Goal: Check status: Check status

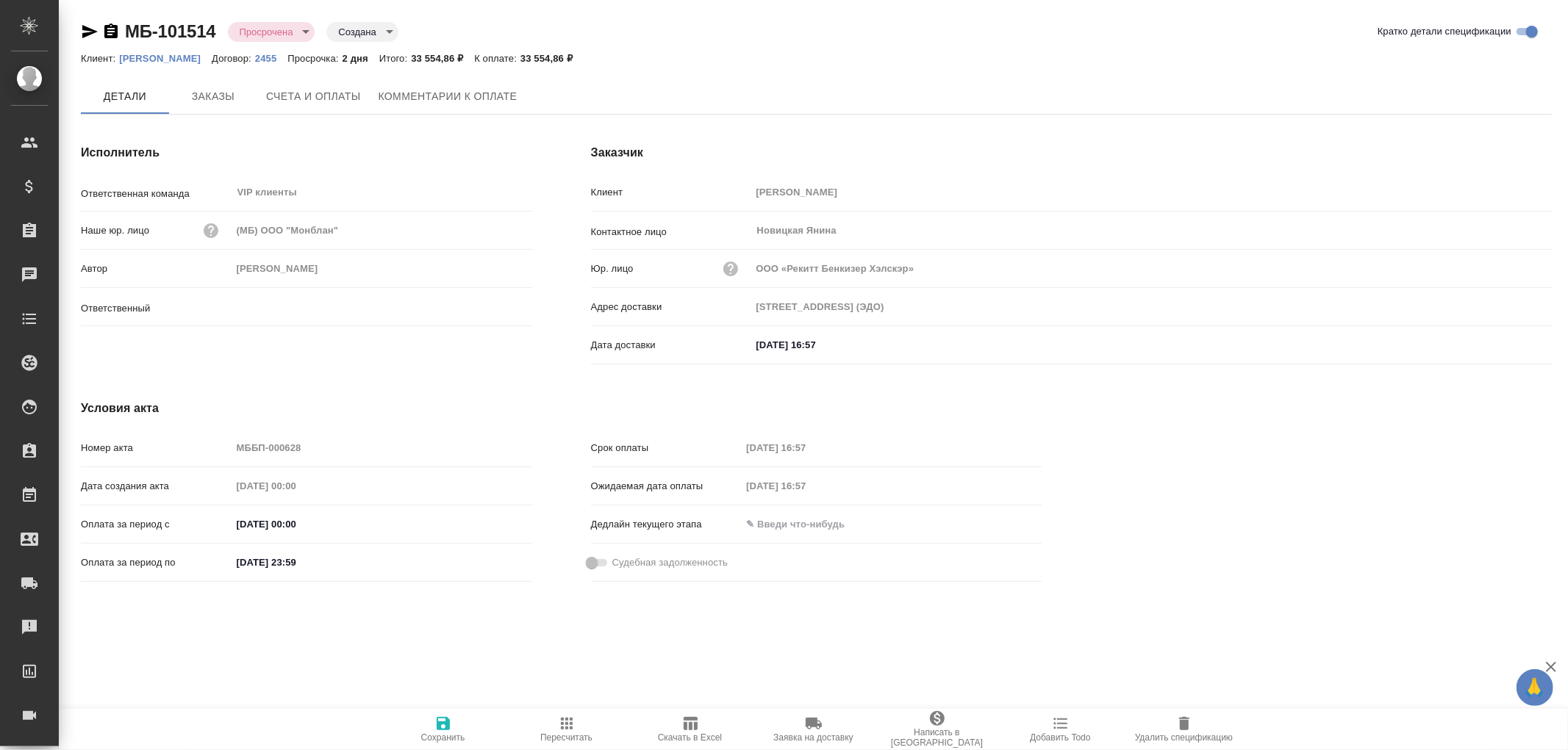
type input "[PERSON_NAME]"
click at [89, 29] on icon "button" at bounding box center [90, 31] width 15 height 13
click at [424, 90] on span "Комментарии к оплате" at bounding box center [448, 97] width 139 height 18
click at [447, 98] on span "Комментарии к оплате" at bounding box center [448, 97] width 139 height 18
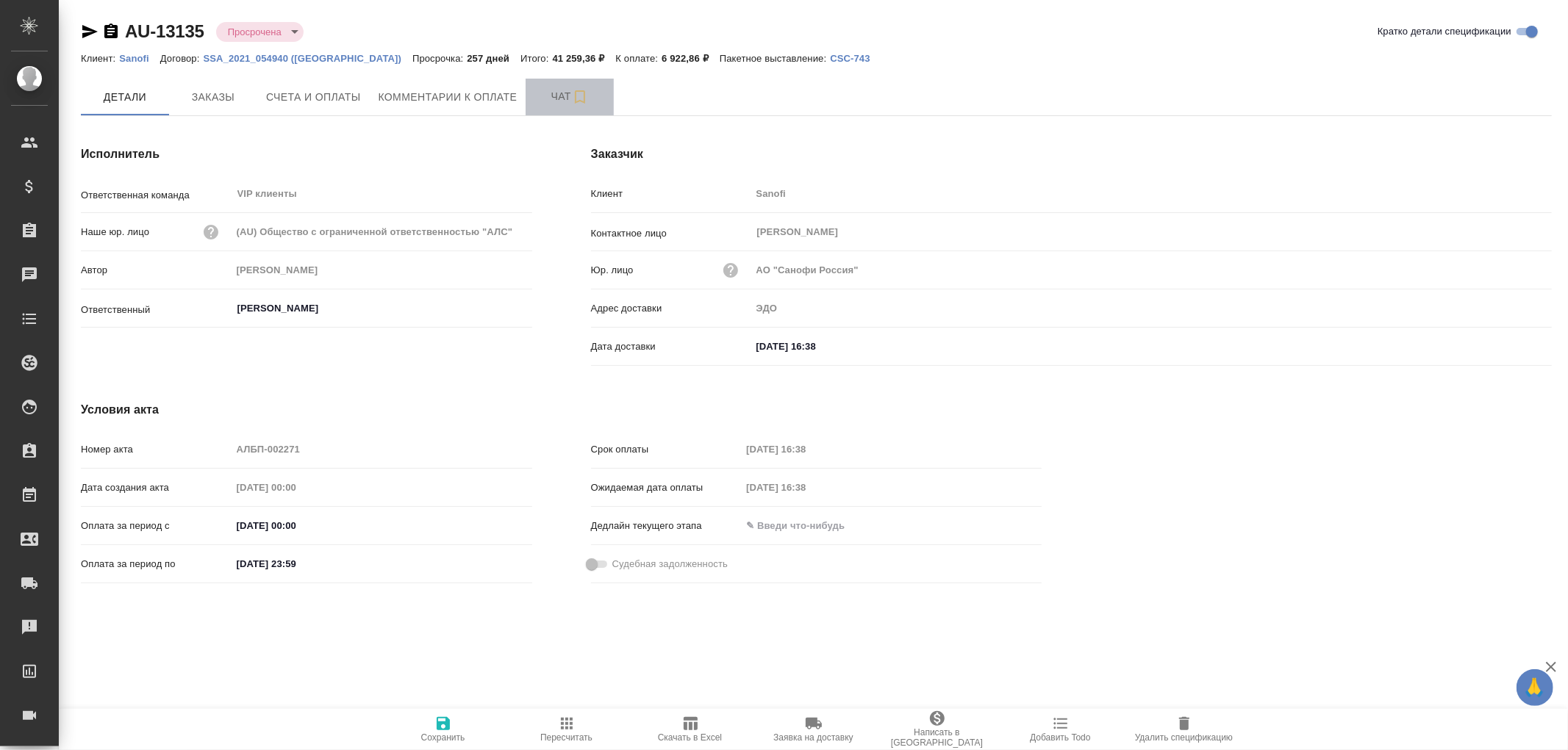
click at [564, 94] on span "Чат" at bounding box center [569, 96] width 70 height 18
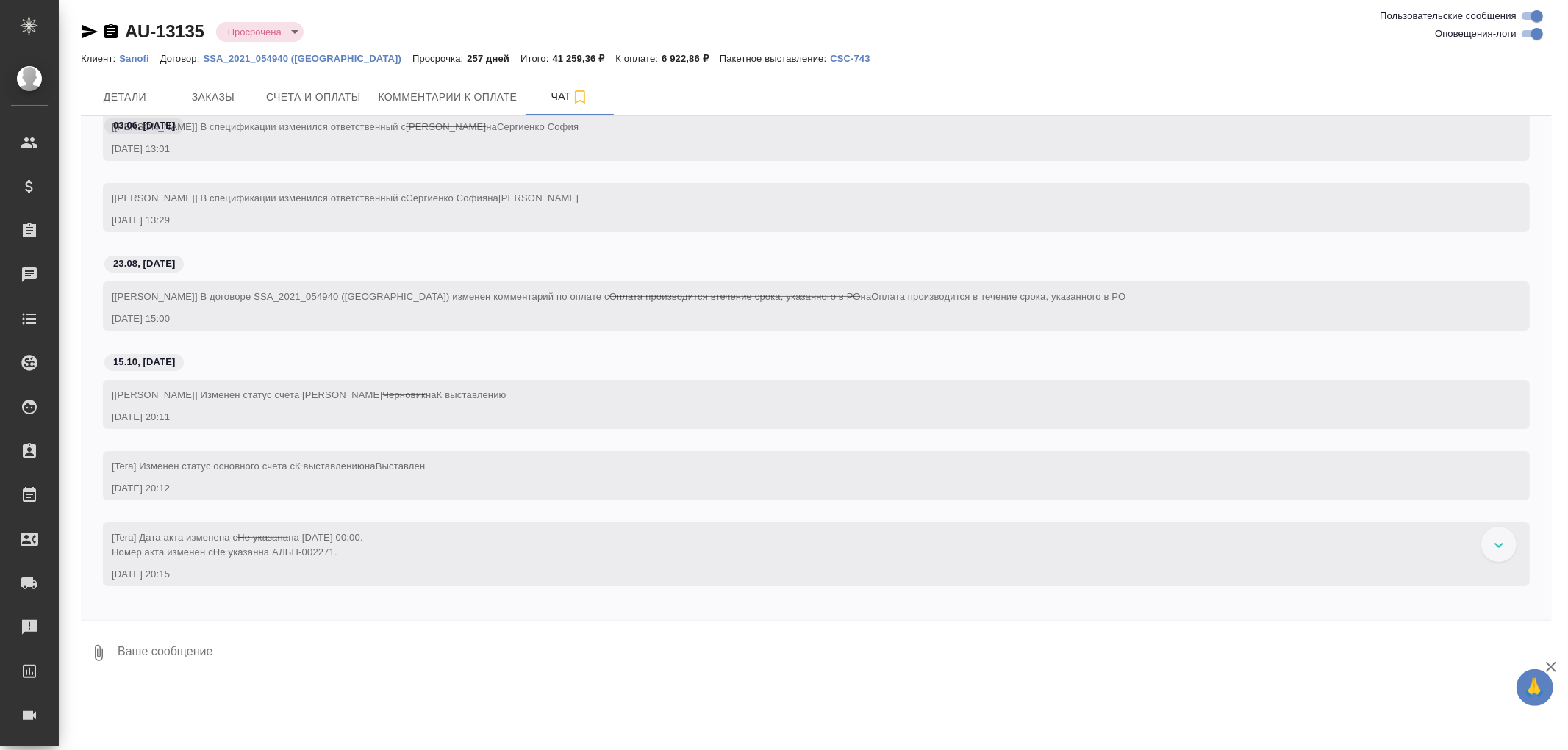
scroll to position [228, 0]
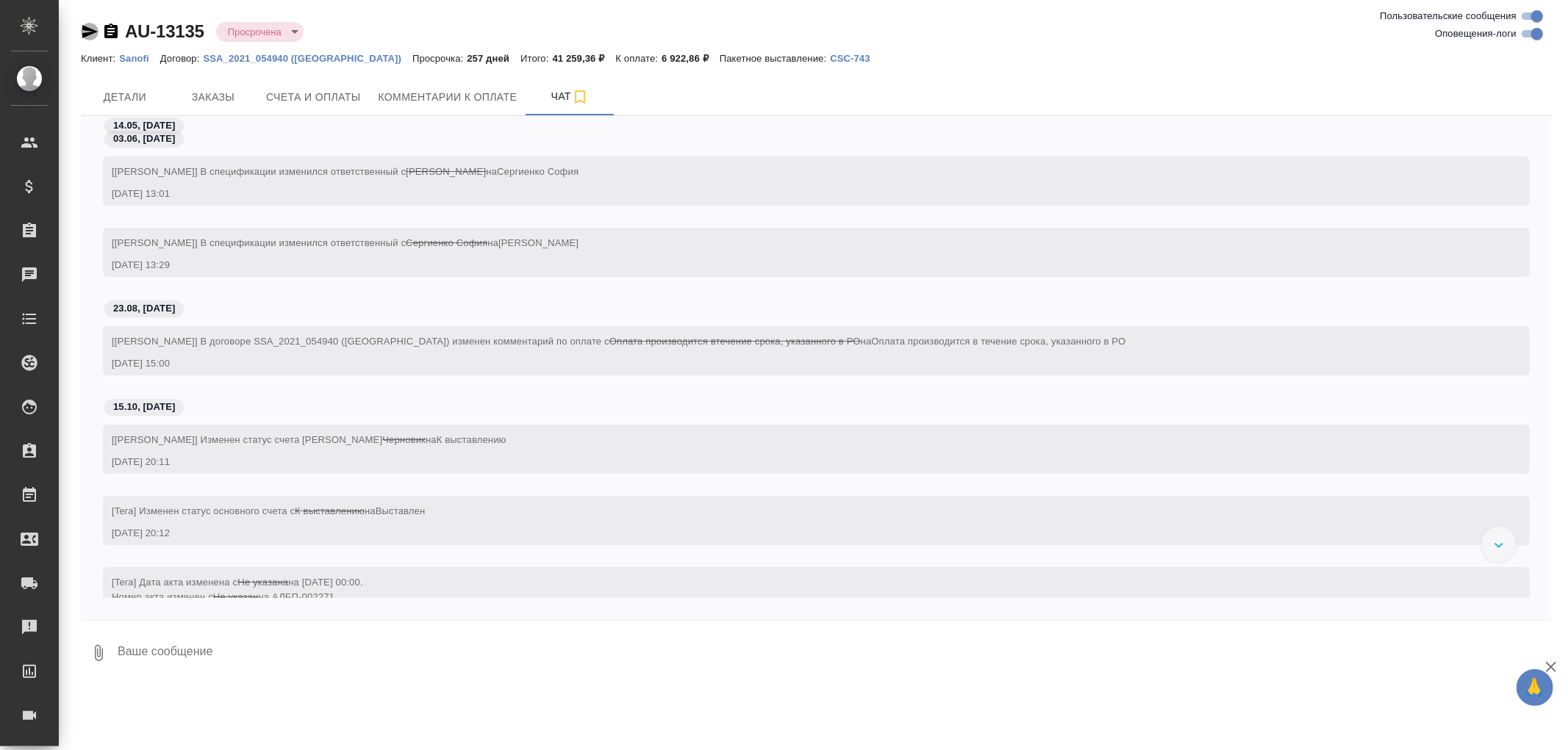
click at [86, 29] on icon "button" at bounding box center [90, 31] width 15 height 13
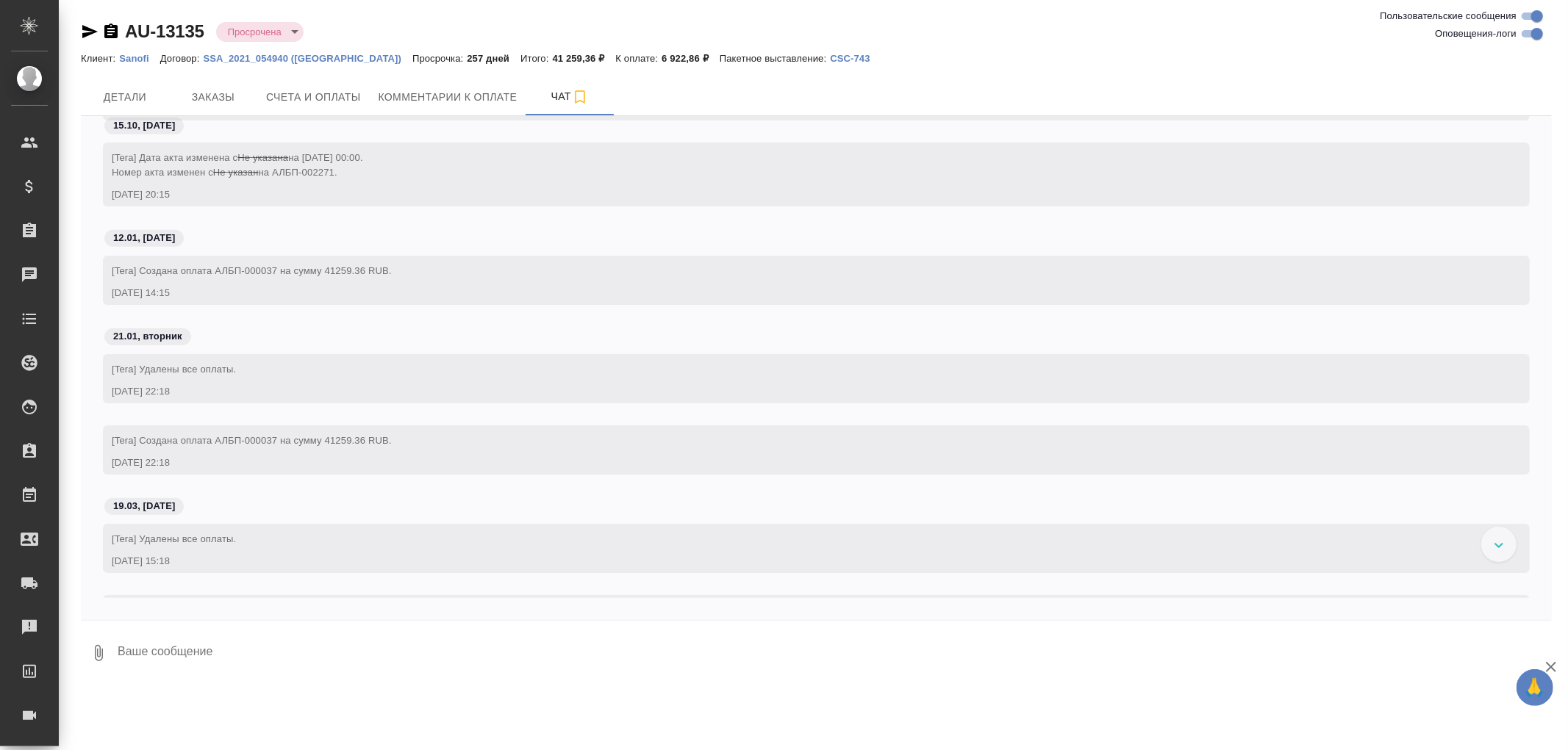
scroll to position [735, 0]
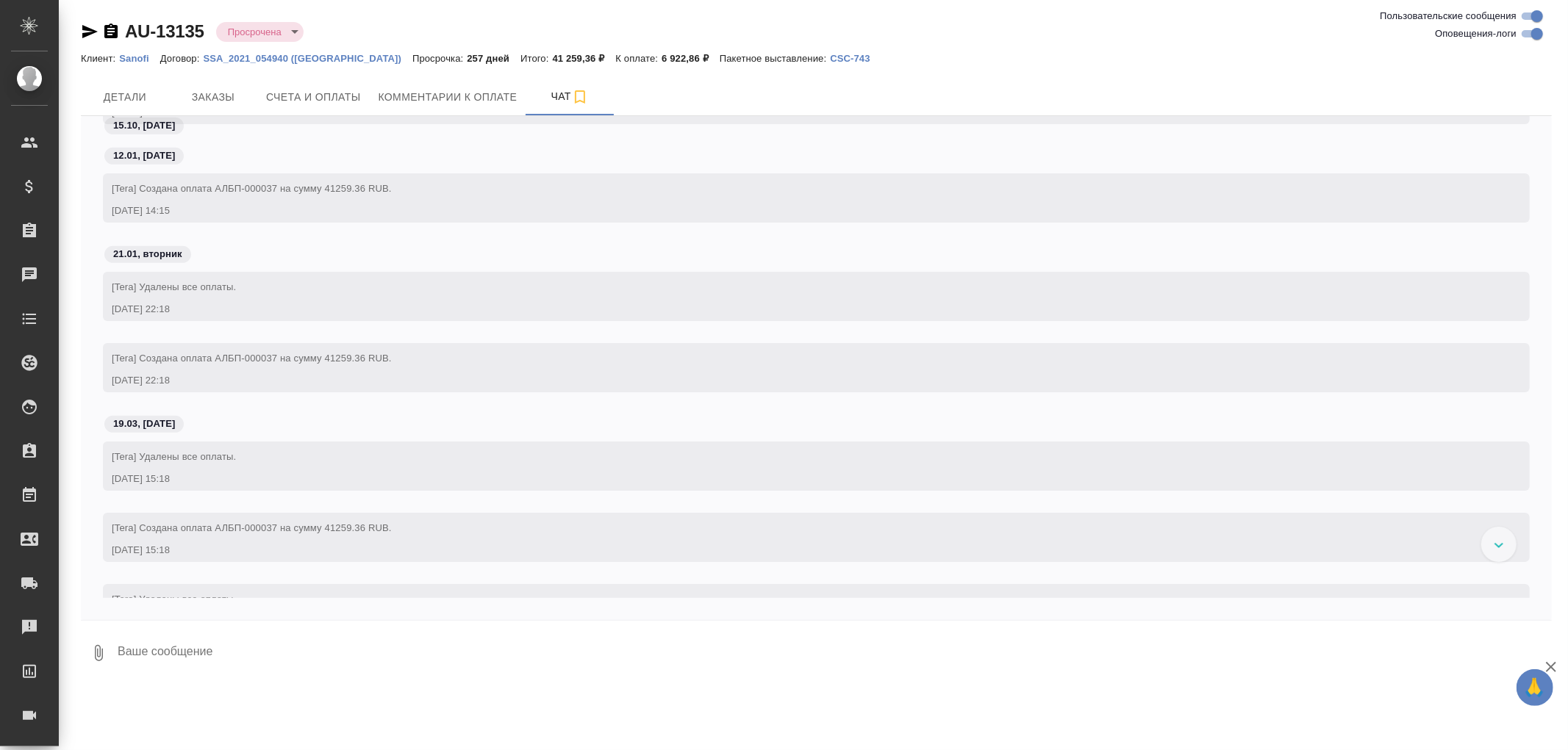
click at [114, 26] on icon "button" at bounding box center [111, 31] width 13 height 15
click at [330, 99] on span "Счета и оплаты" at bounding box center [314, 97] width 95 height 18
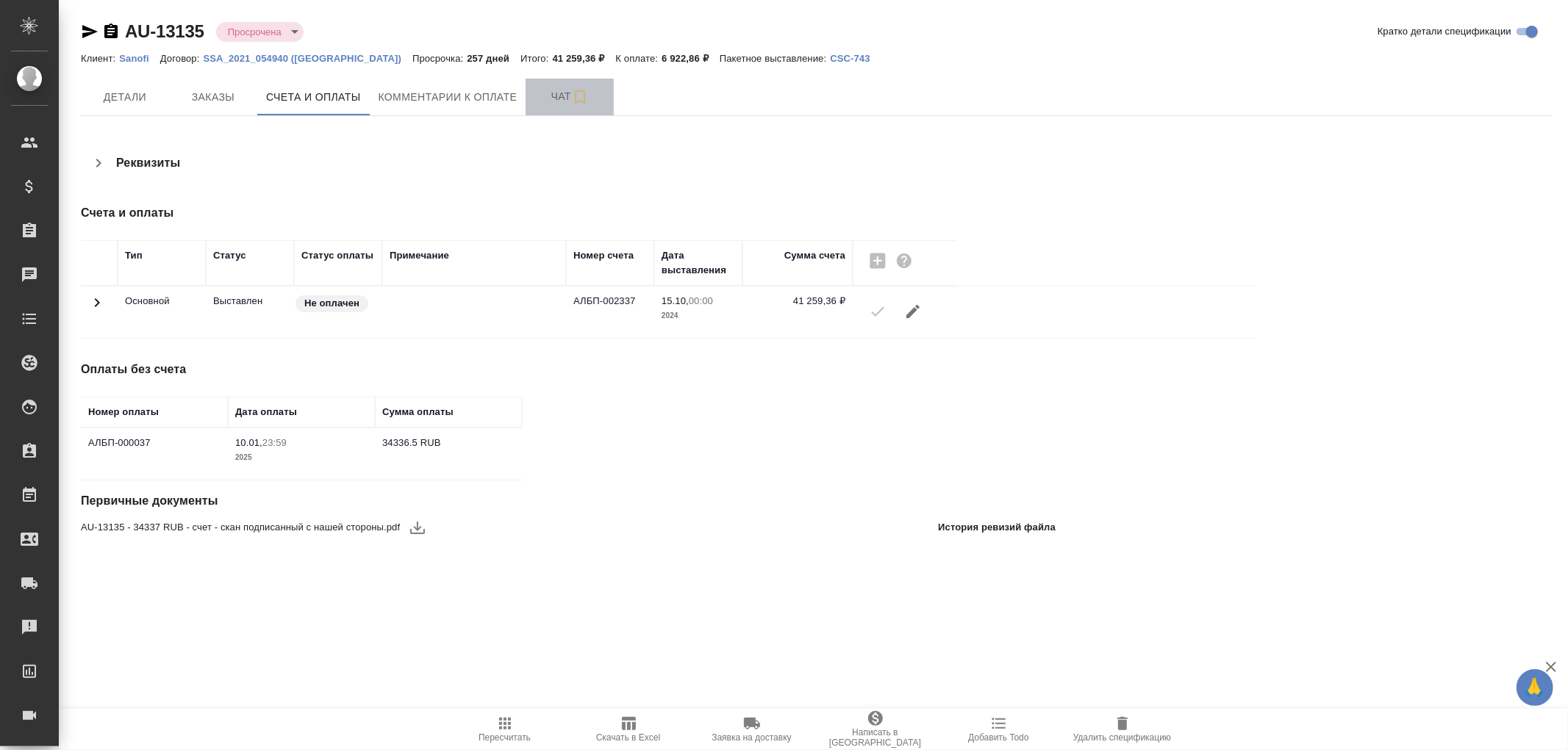
click at [559, 103] on span "Чат" at bounding box center [569, 96] width 70 height 18
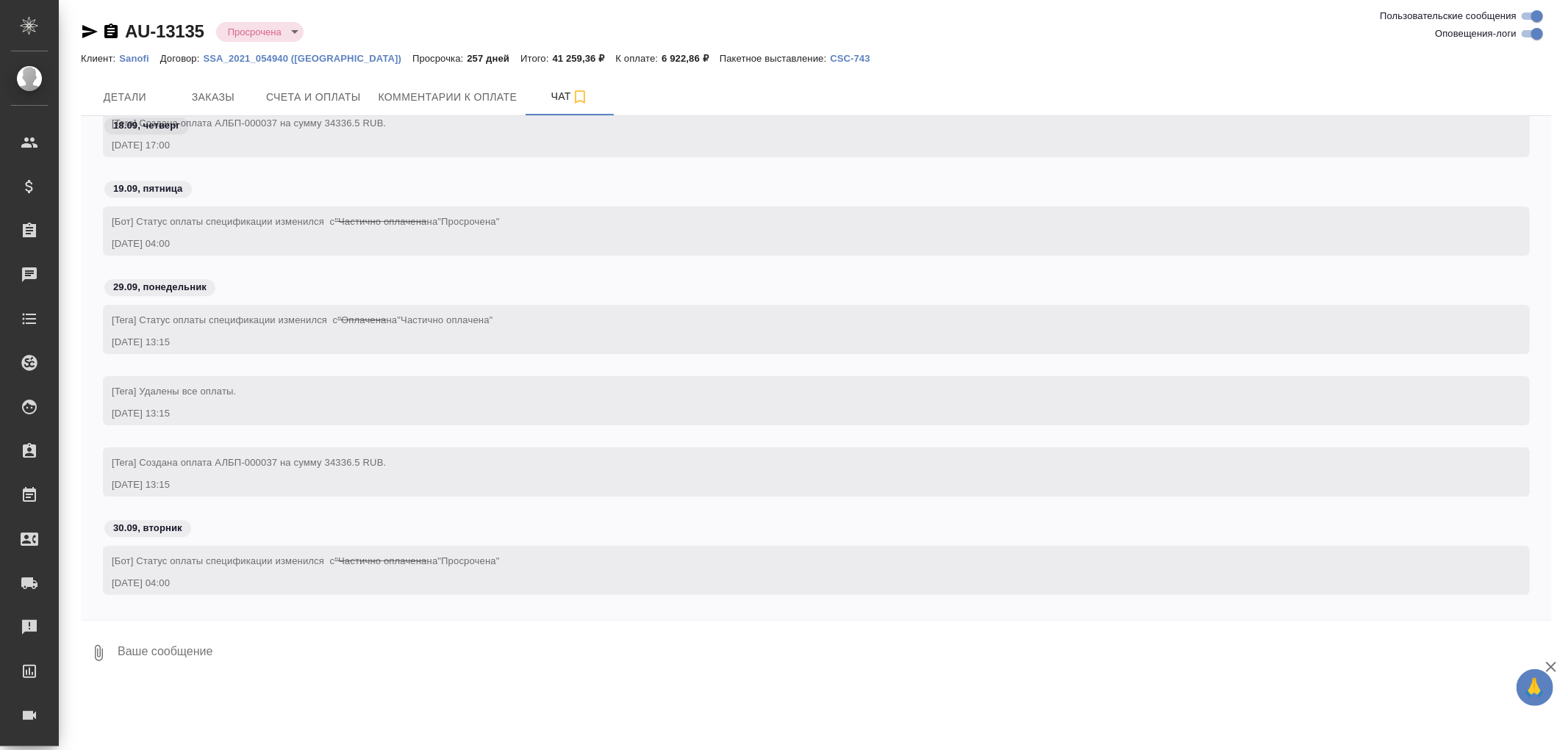
scroll to position [3561, 0]
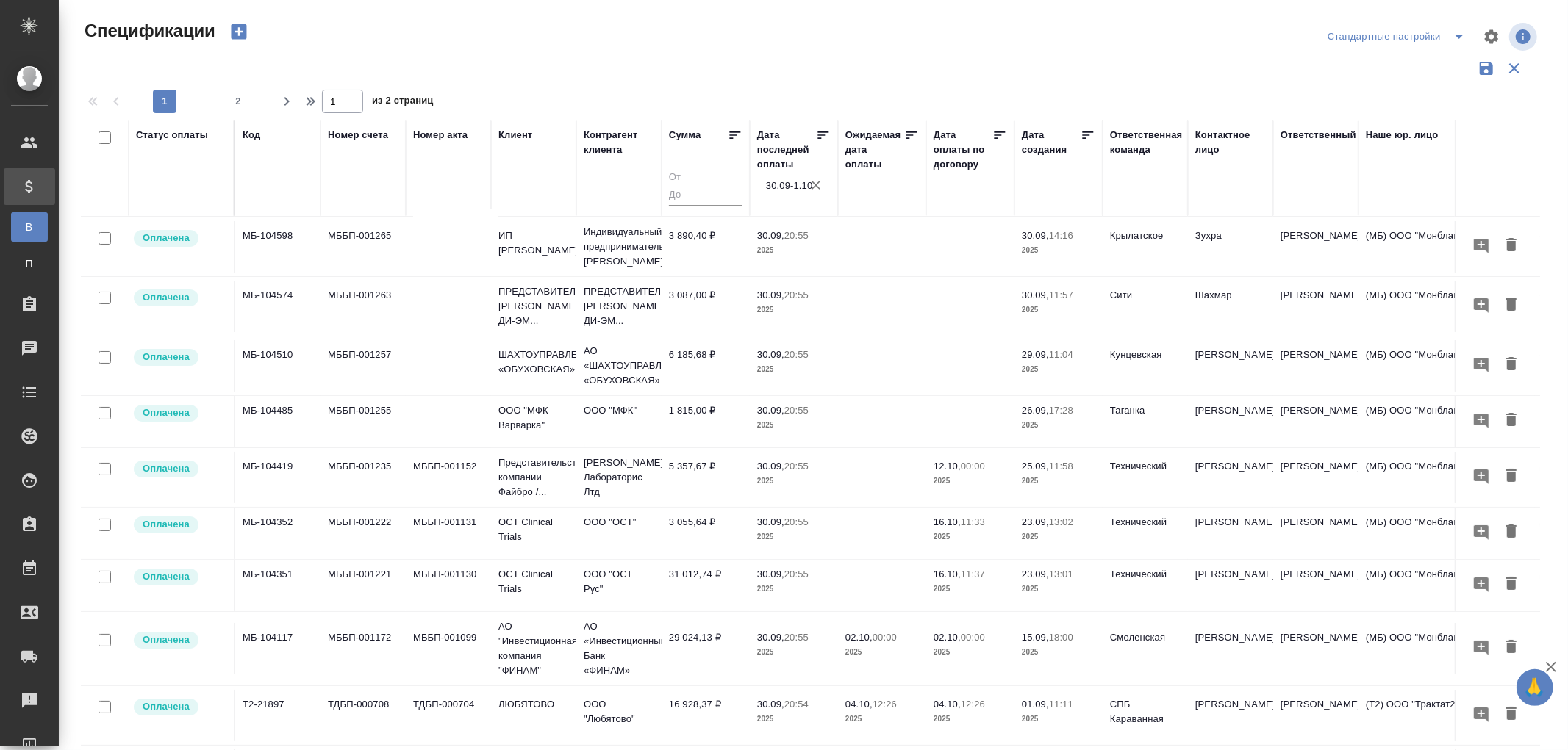
scroll to position [959, 0]
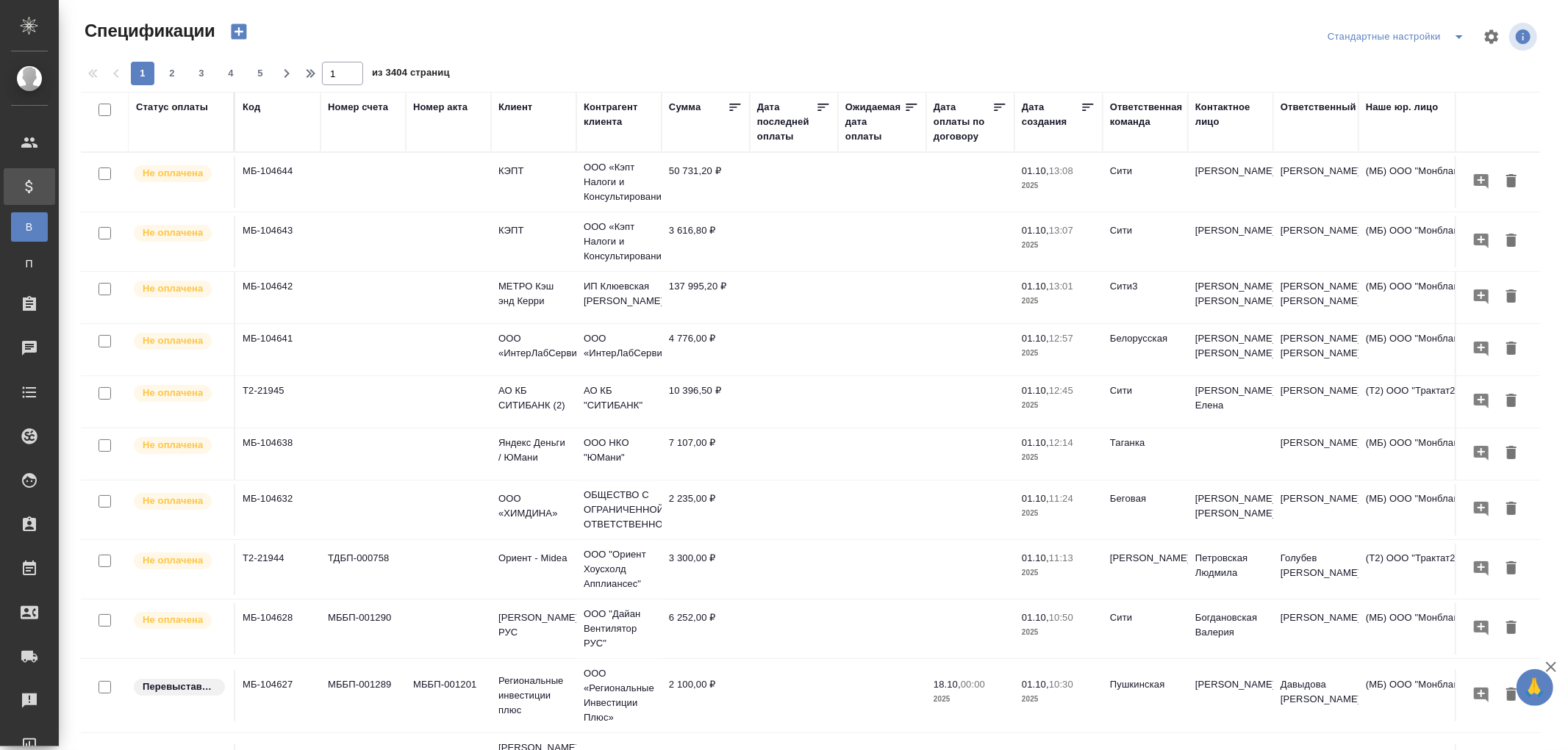
click at [784, 137] on div "Дата последней оплаты" at bounding box center [786, 122] width 59 height 45
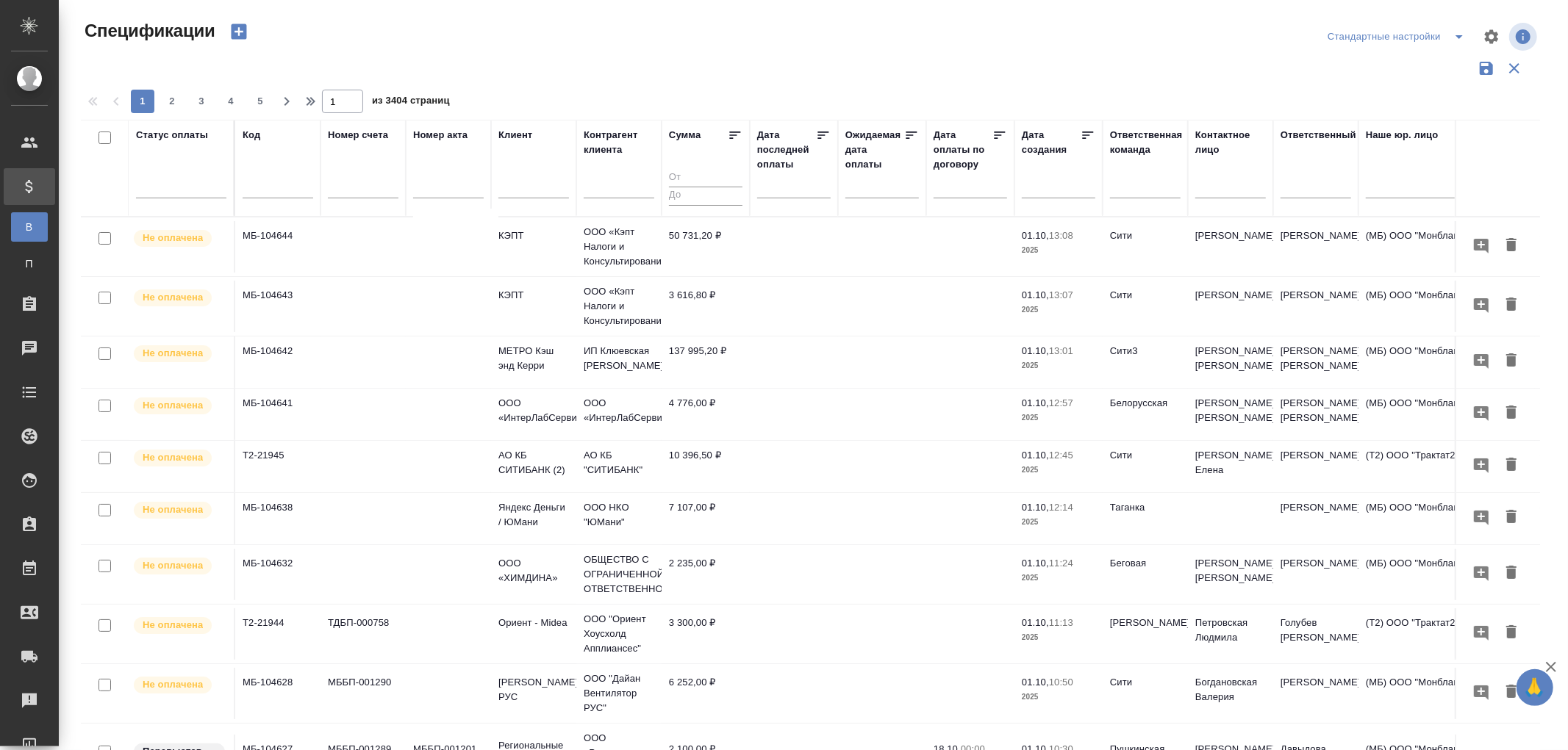
click at [776, 195] on input "text" at bounding box center [799, 186] width 64 height 21
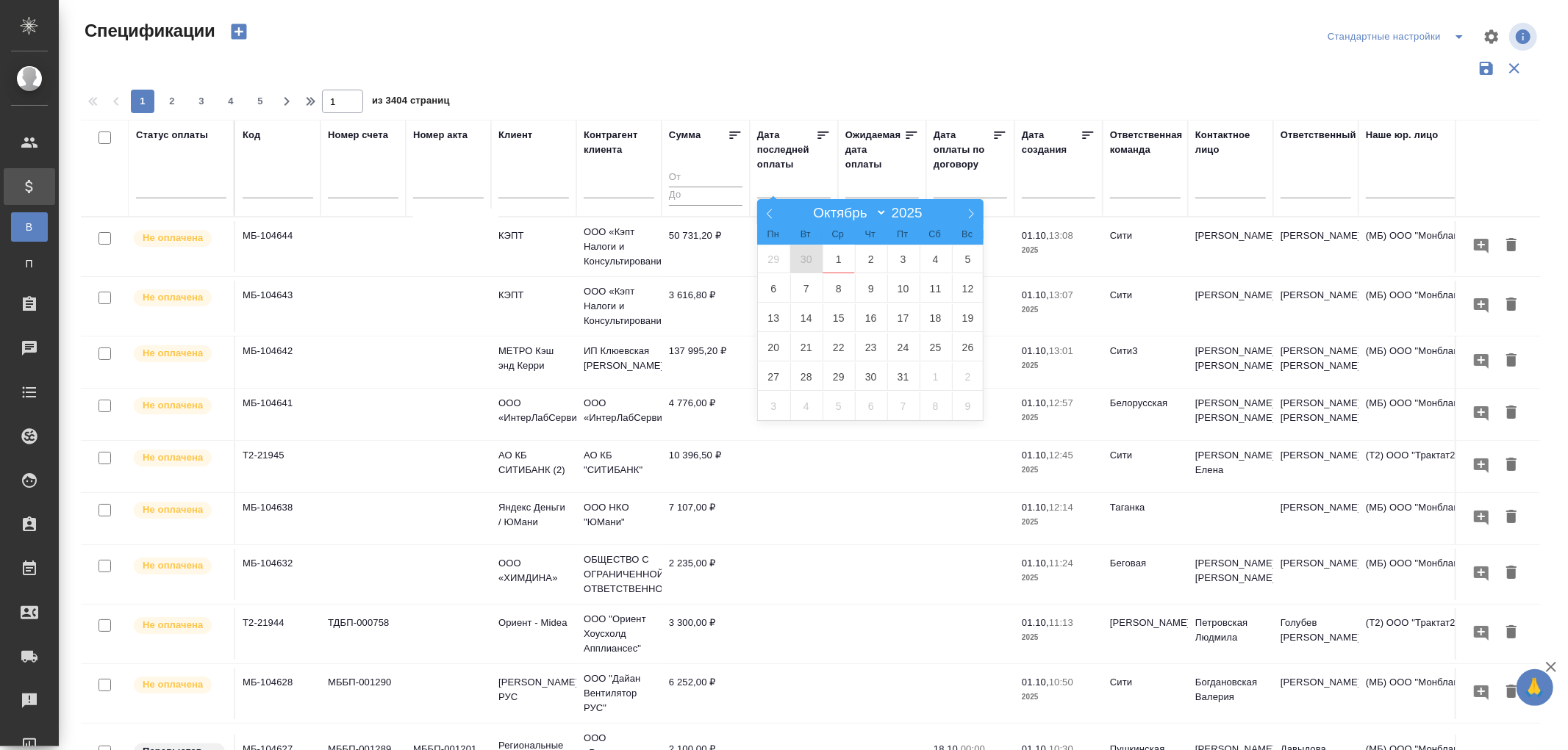
click at [807, 256] on span "30" at bounding box center [806, 259] width 32 height 28
type div "2025-09-29T21:00:00.000Z"
click at [845, 263] on span "1" at bounding box center [838, 259] width 32 height 28
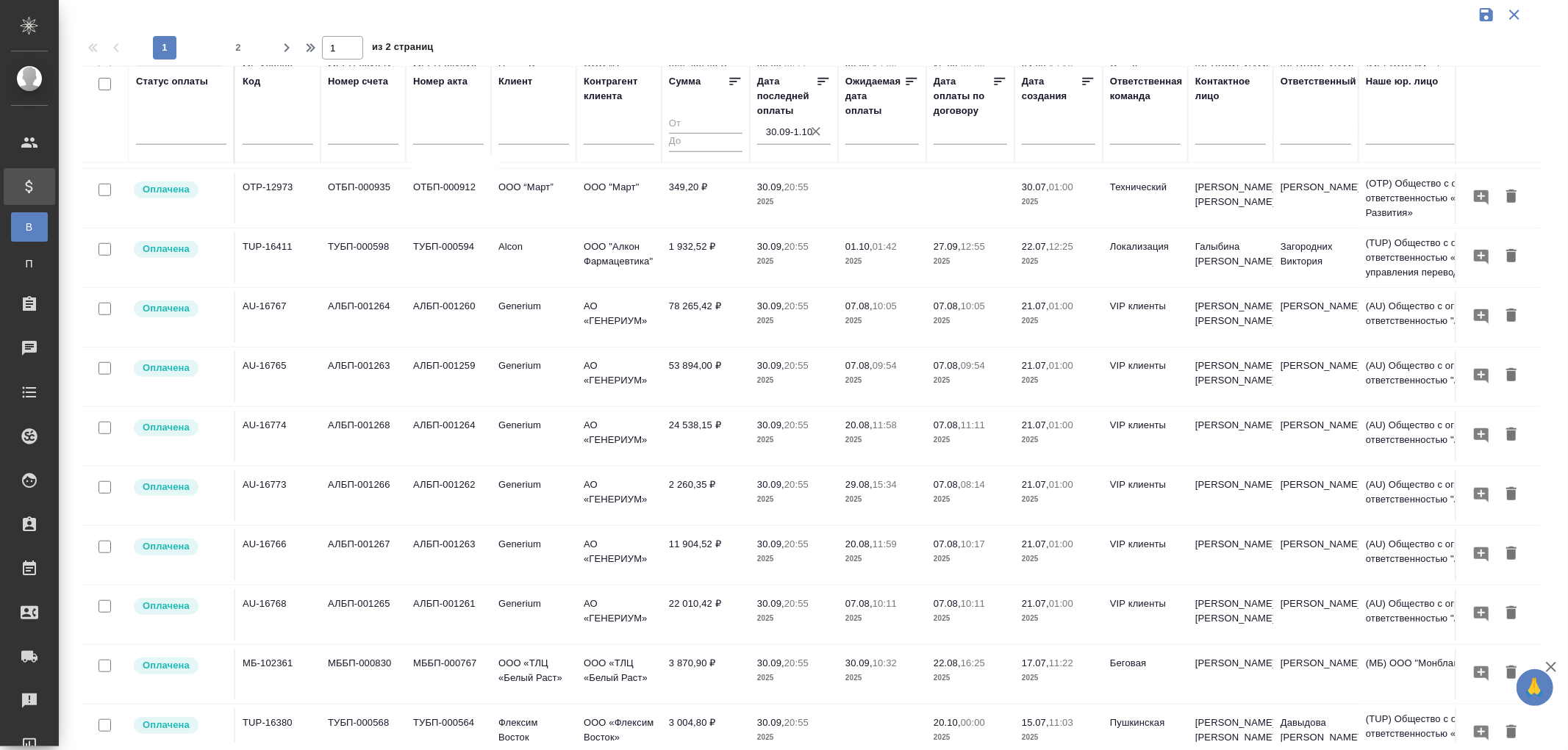
scroll to position [898, 0]
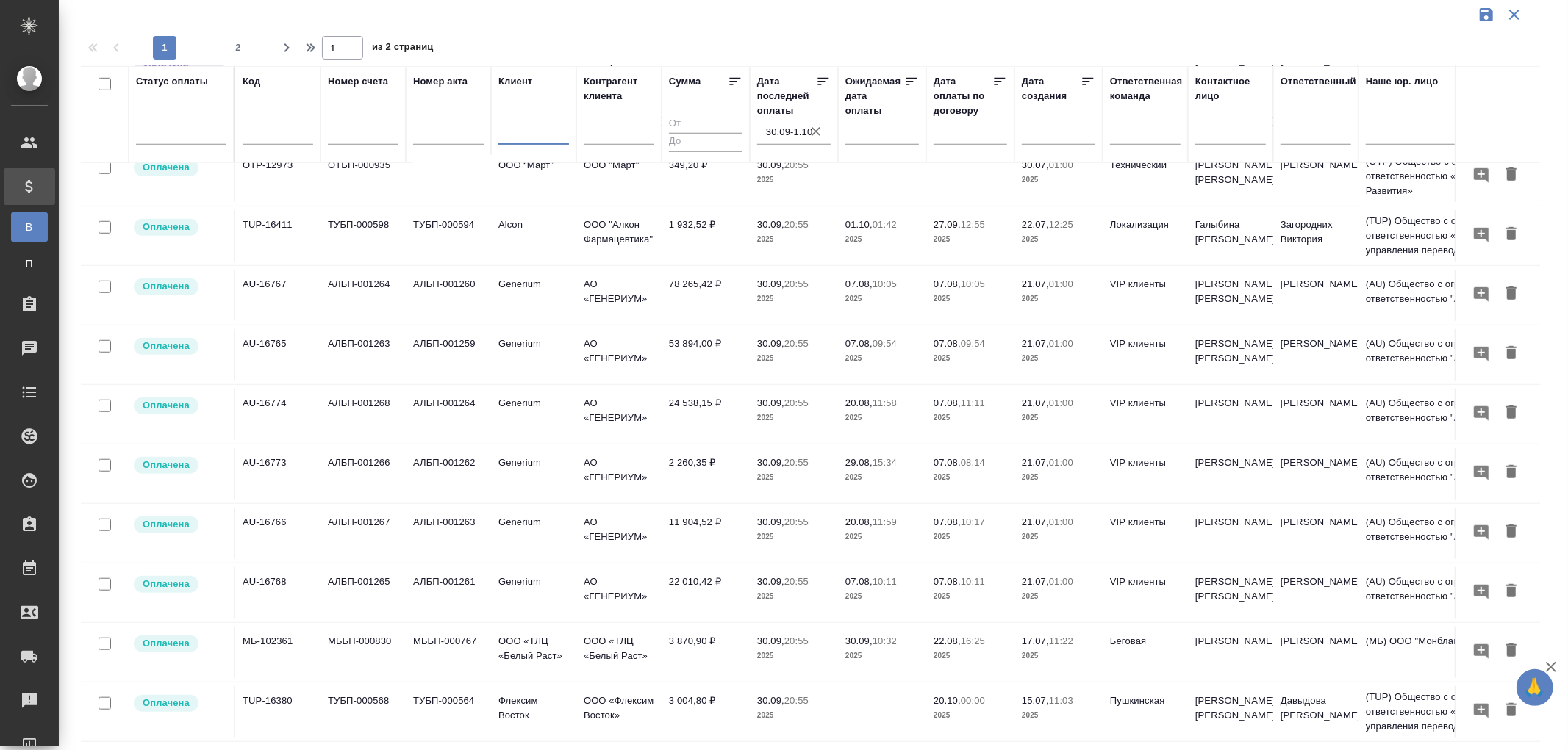
click at [519, 134] on input "text" at bounding box center [533, 134] width 70 height 18
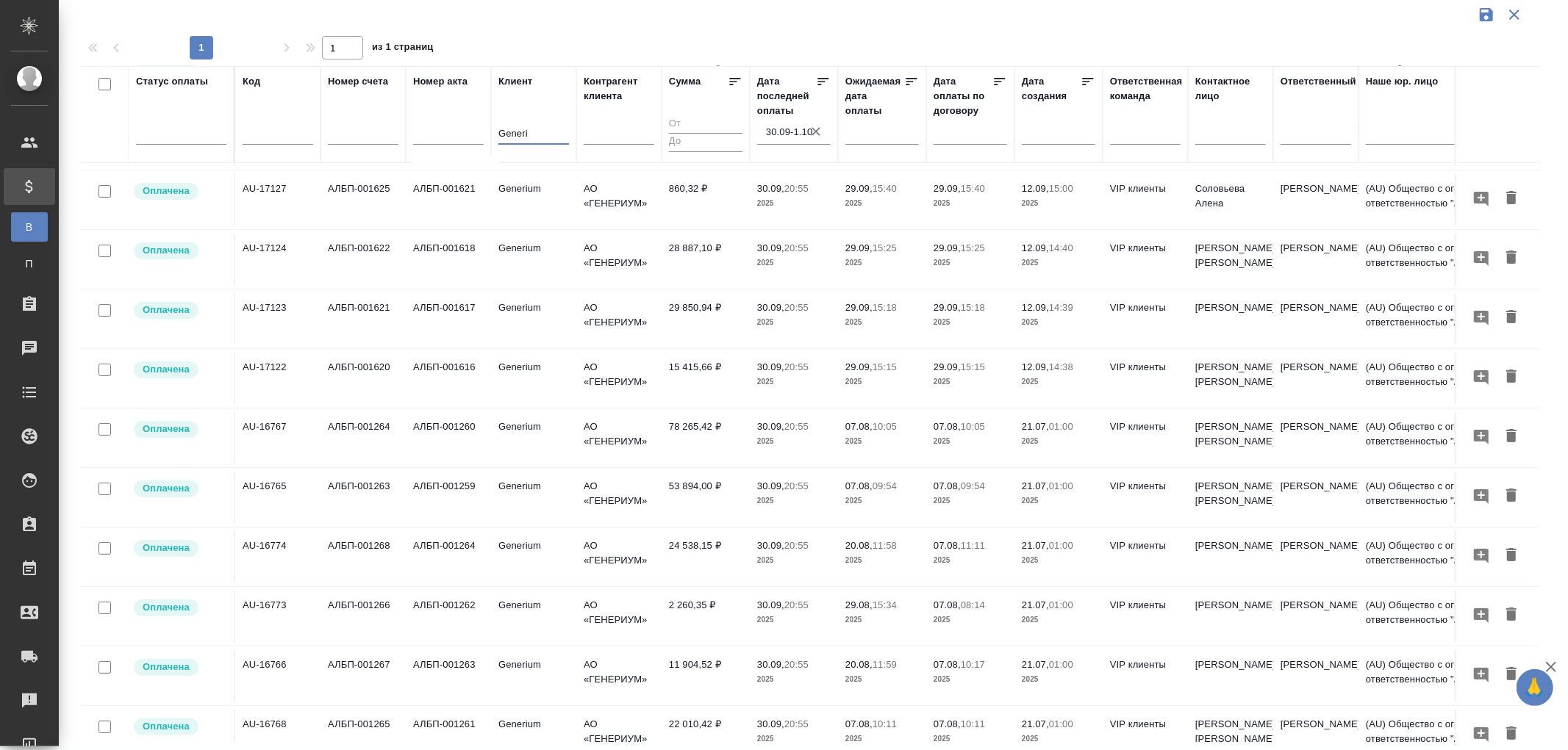
scroll to position [149, 0]
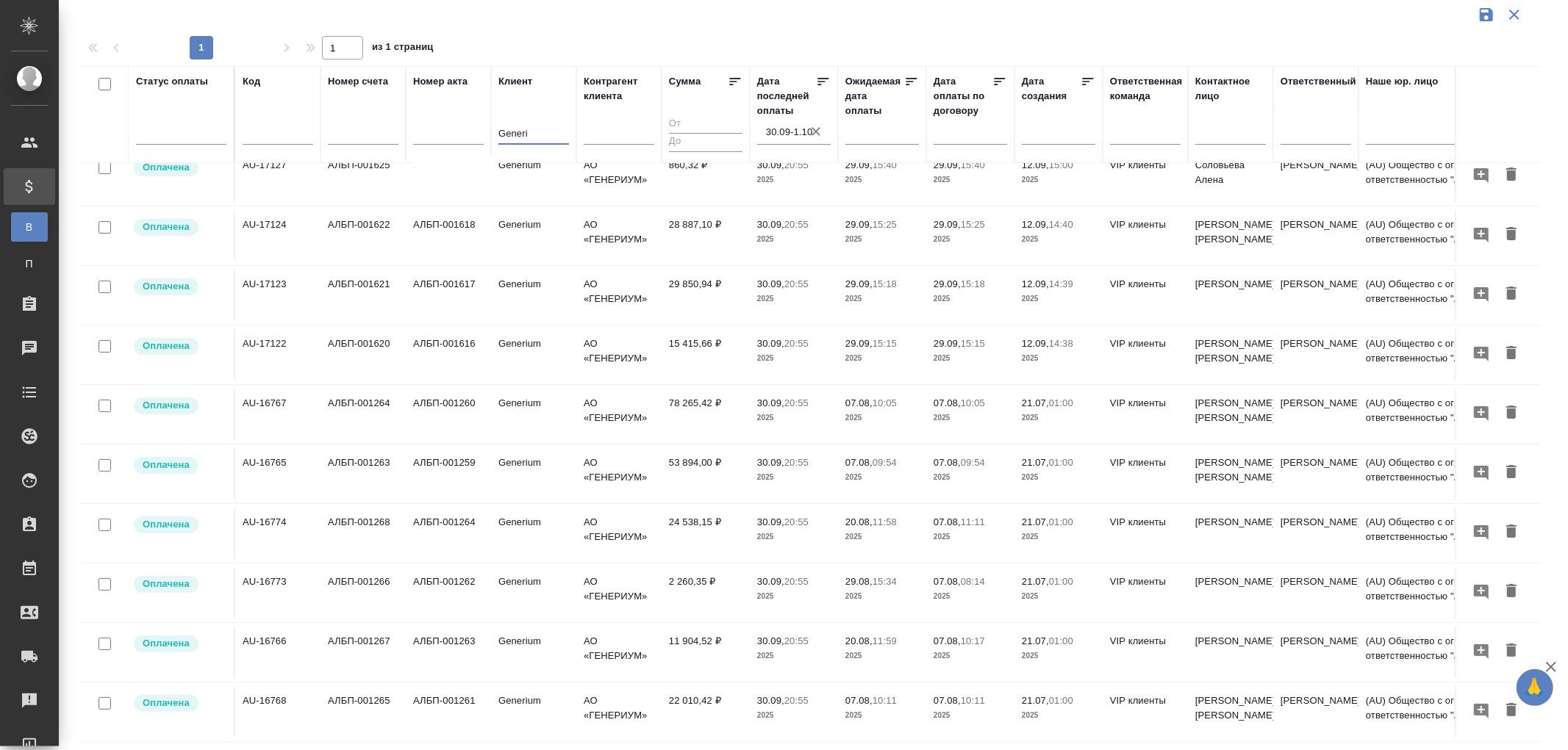
type input "Generi"
click at [696, 688] on td "22 010,42 ₽" at bounding box center [705, 712] width 88 height 51
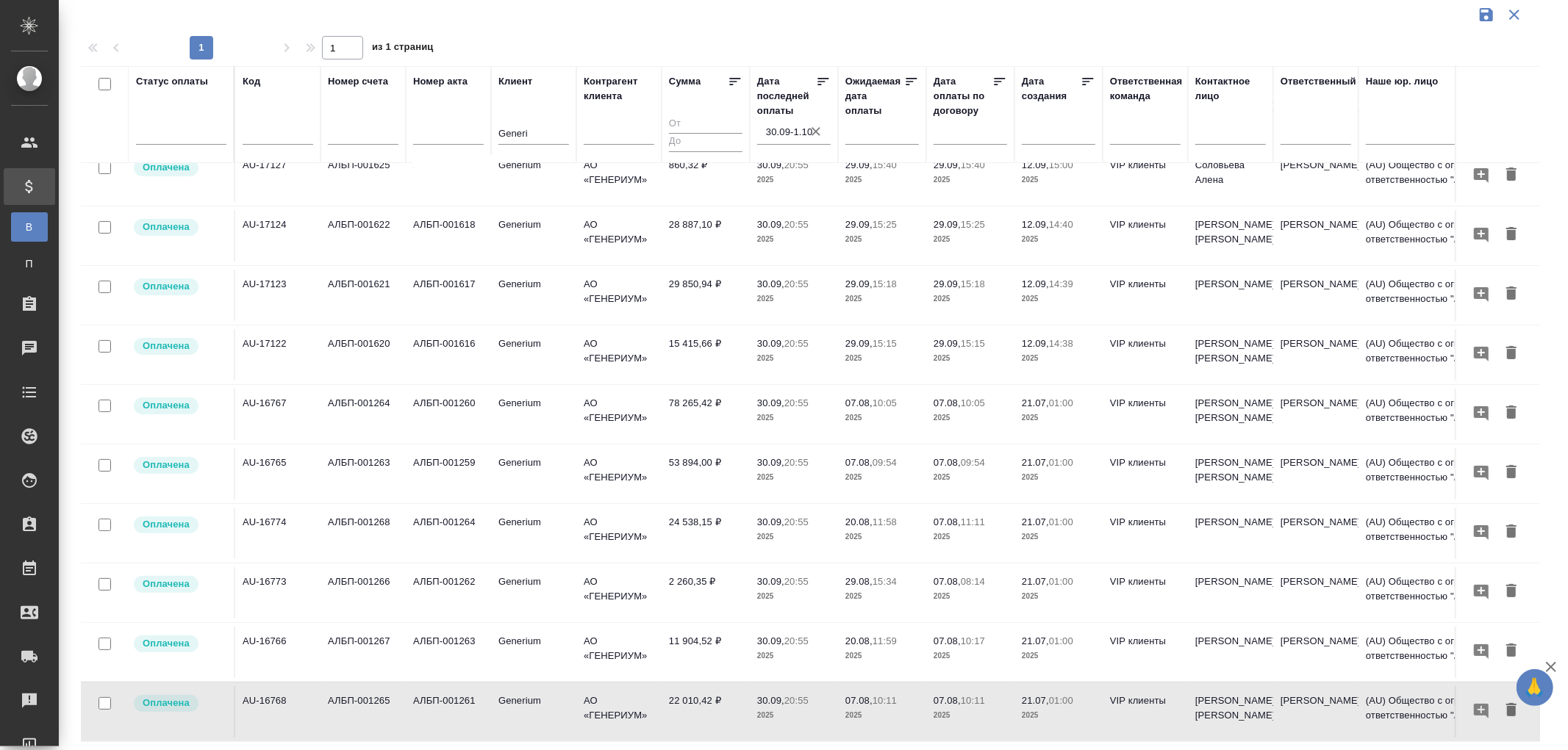
click at [782, 635] on p "30.09," at bounding box center [770, 641] width 27 height 11
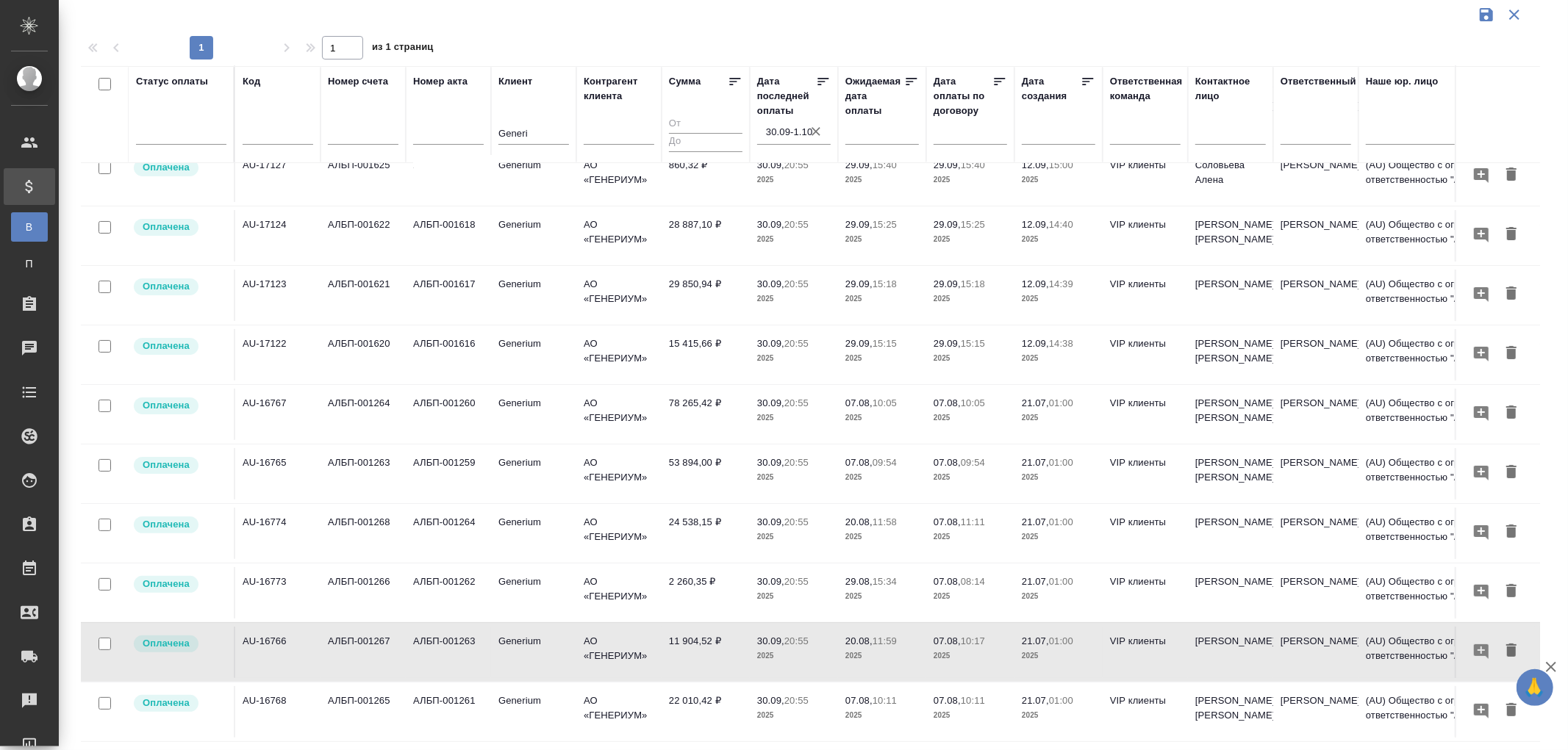
click at [689, 690] on td "22 010,42 ₽" at bounding box center [705, 712] width 88 height 51
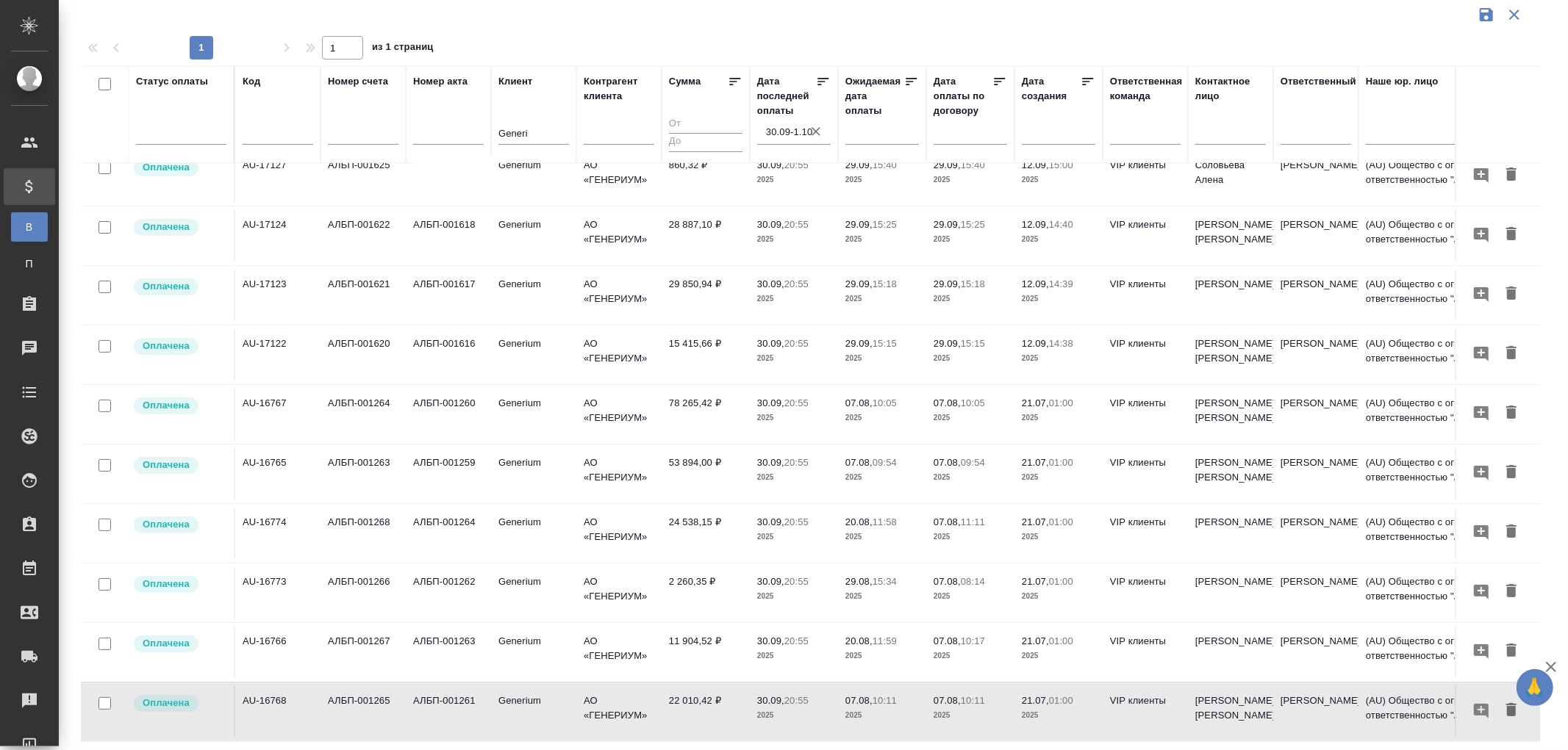
click at [694, 634] on td "11 904,52 ₽" at bounding box center [705, 652] width 88 height 51
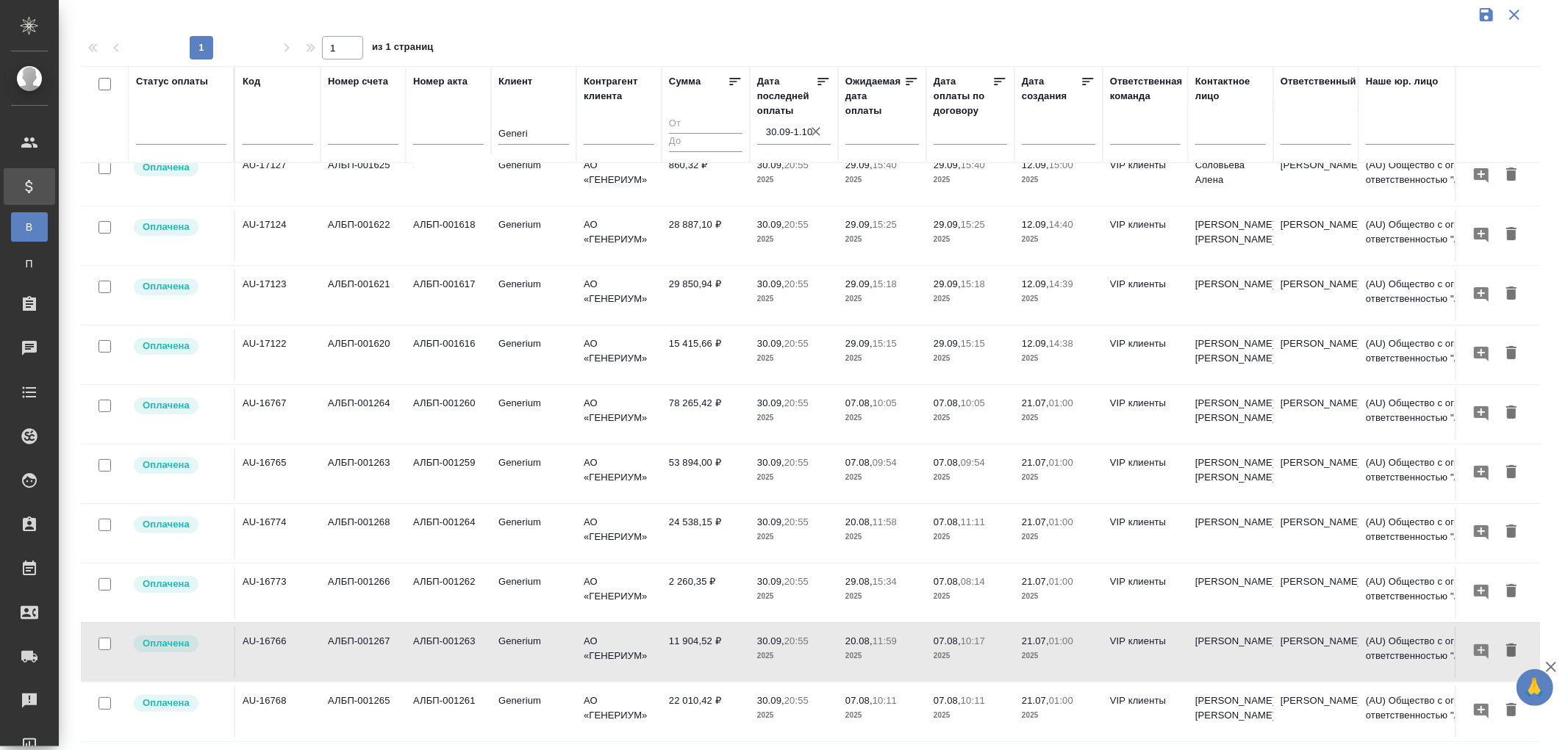
click at [709, 567] on td "2 260,35 ₽" at bounding box center [705, 593] width 88 height 51
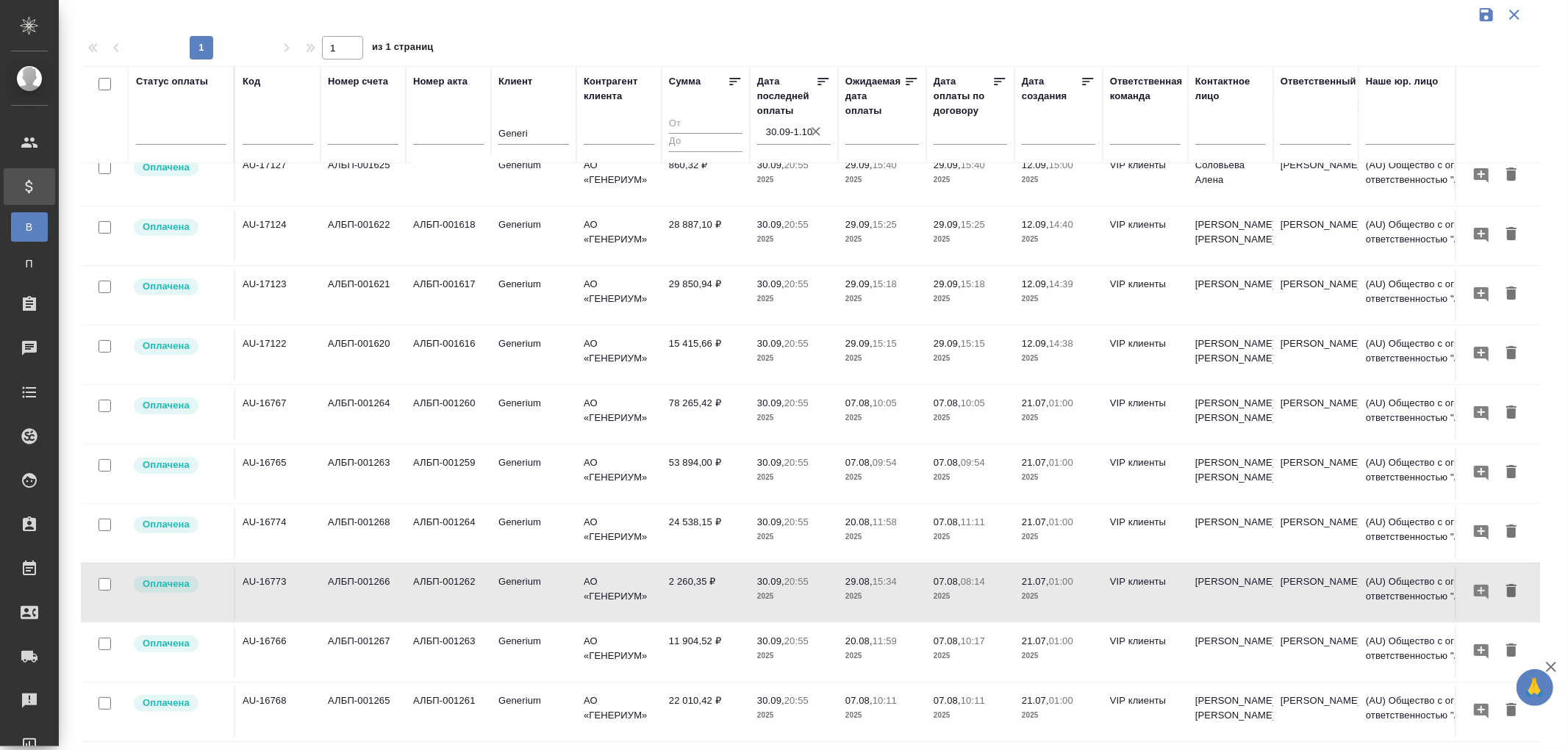
click at [709, 567] on td "2 260,35 ₽" at bounding box center [705, 593] width 88 height 51
click at [784, 516] on p "30.09," at bounding box center [770, 522] width 27 height 11
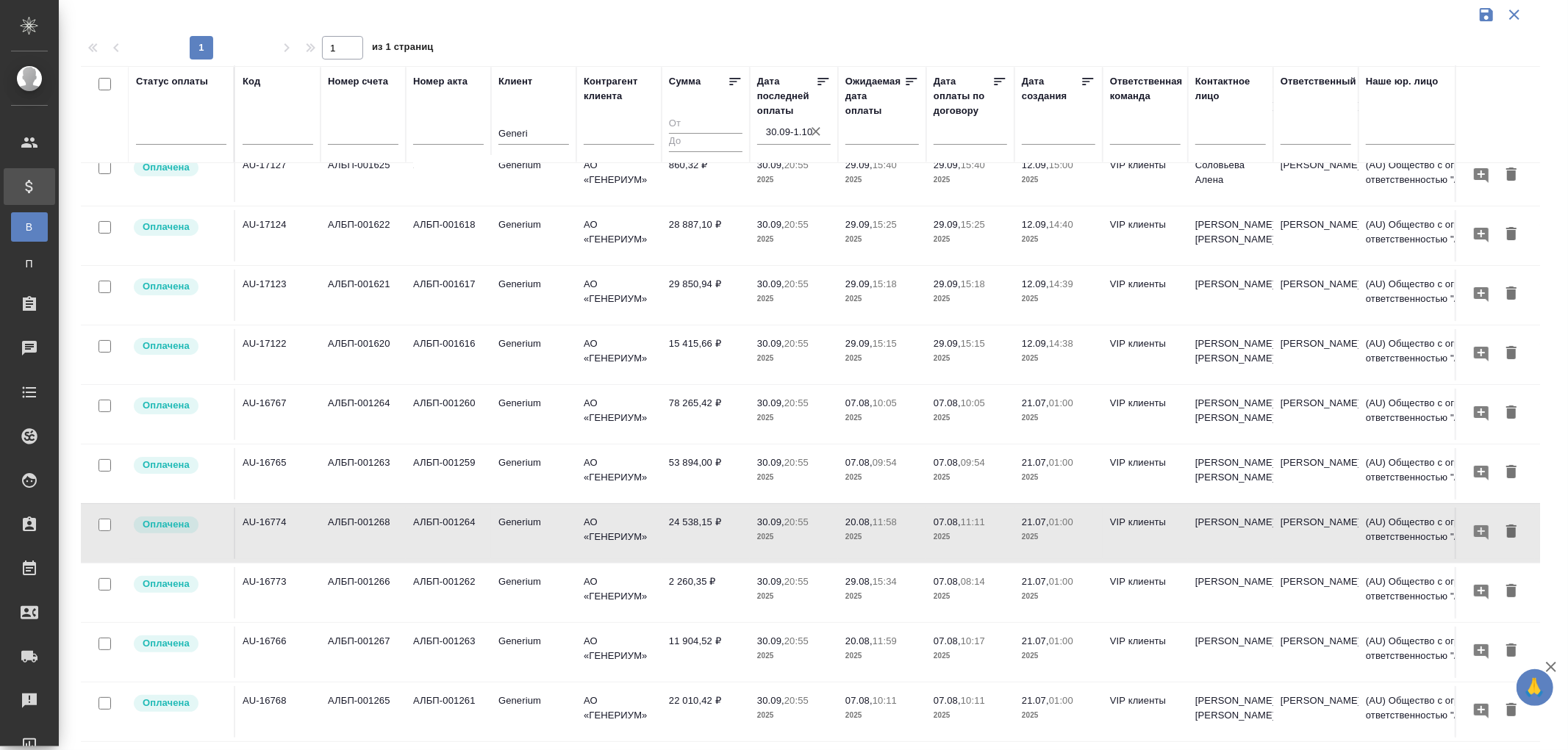
click at [711, 392] on td "78 265,42 ₽" at bounding box center [705, 414] width 88 height 51
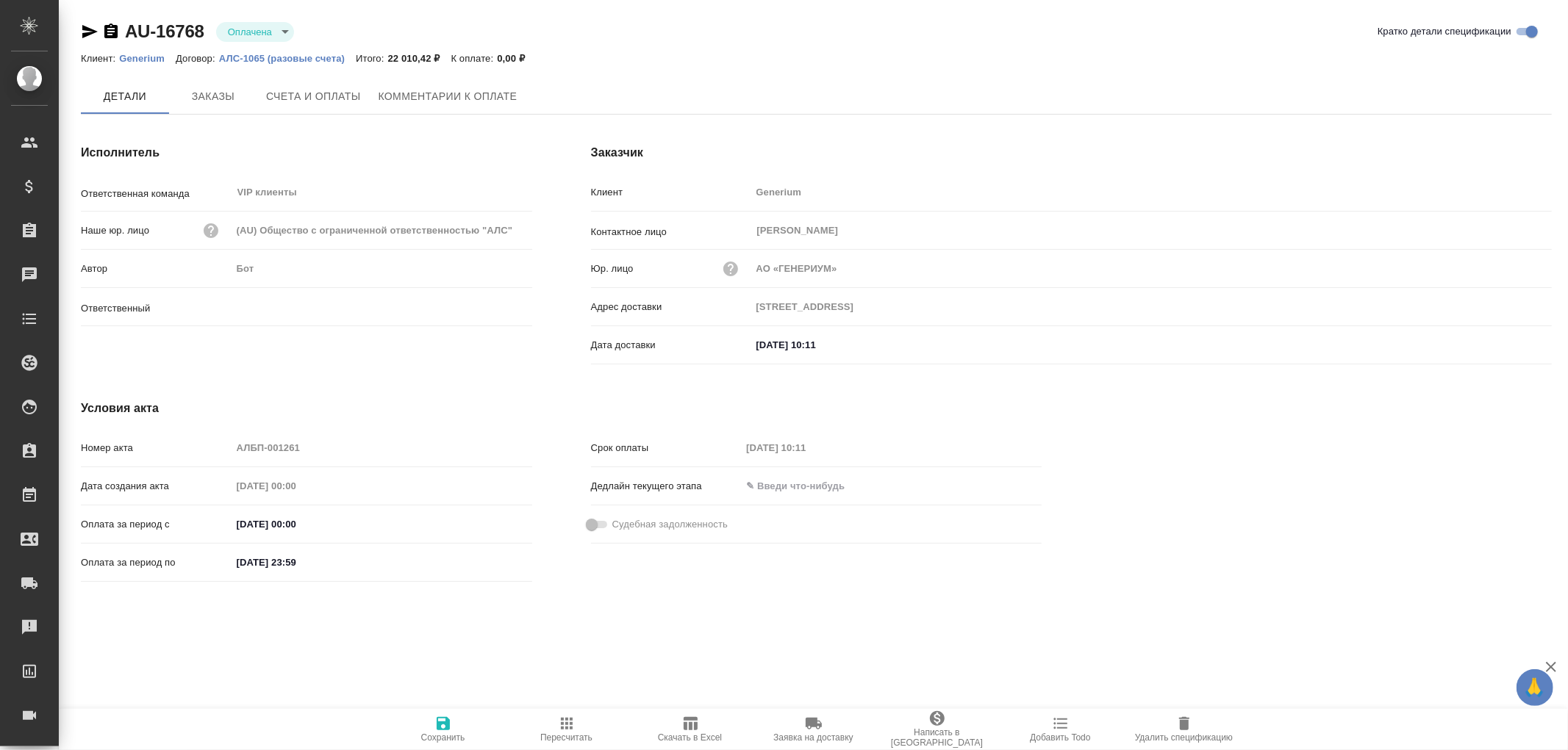
type input "[PERSON_NAME]"
click at [333, 99] on span "Счета и оплаты" at bounding box center [314, 97] width 95 height 18
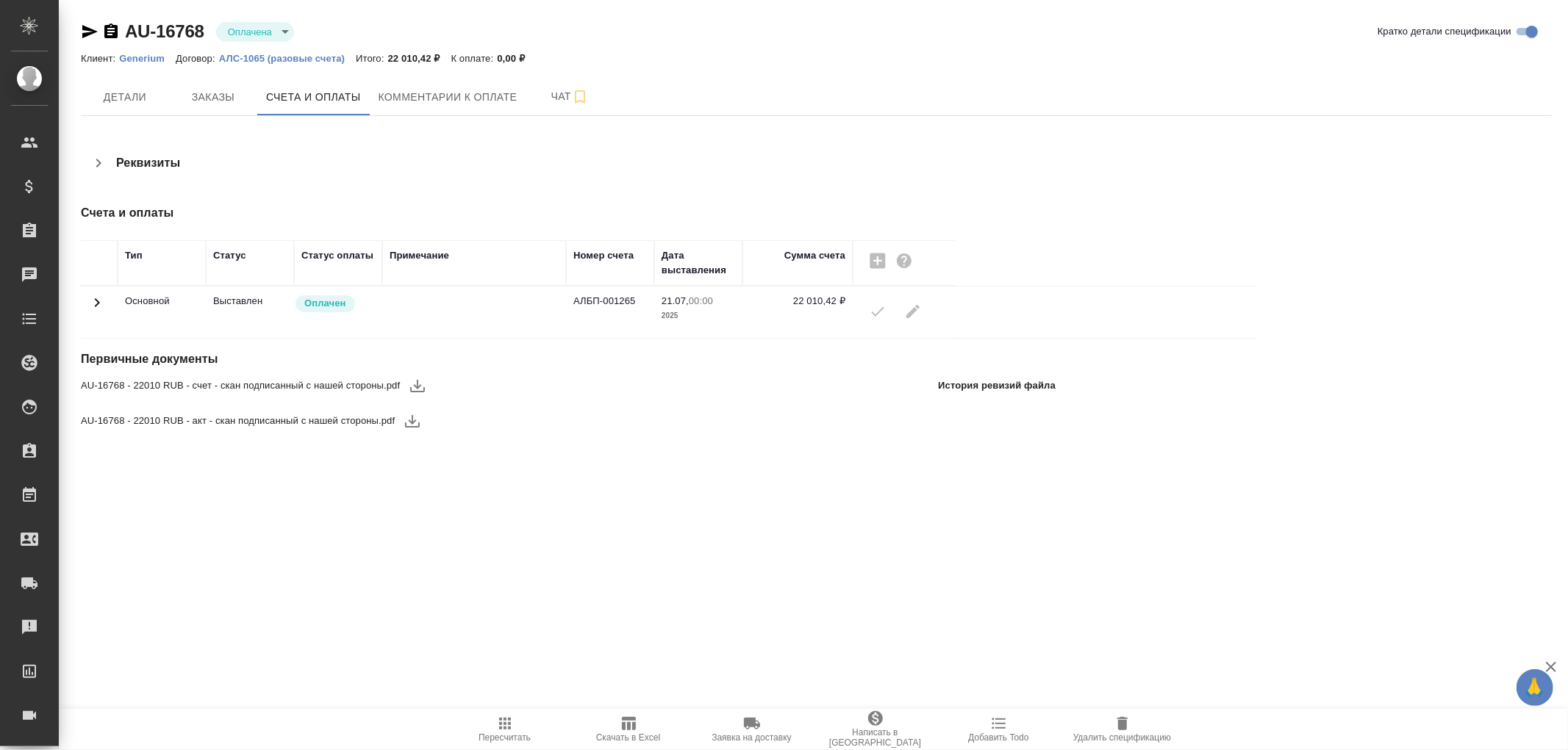
click at [97, 303] on icon at bounding box center [97, 302] width 18 height 18
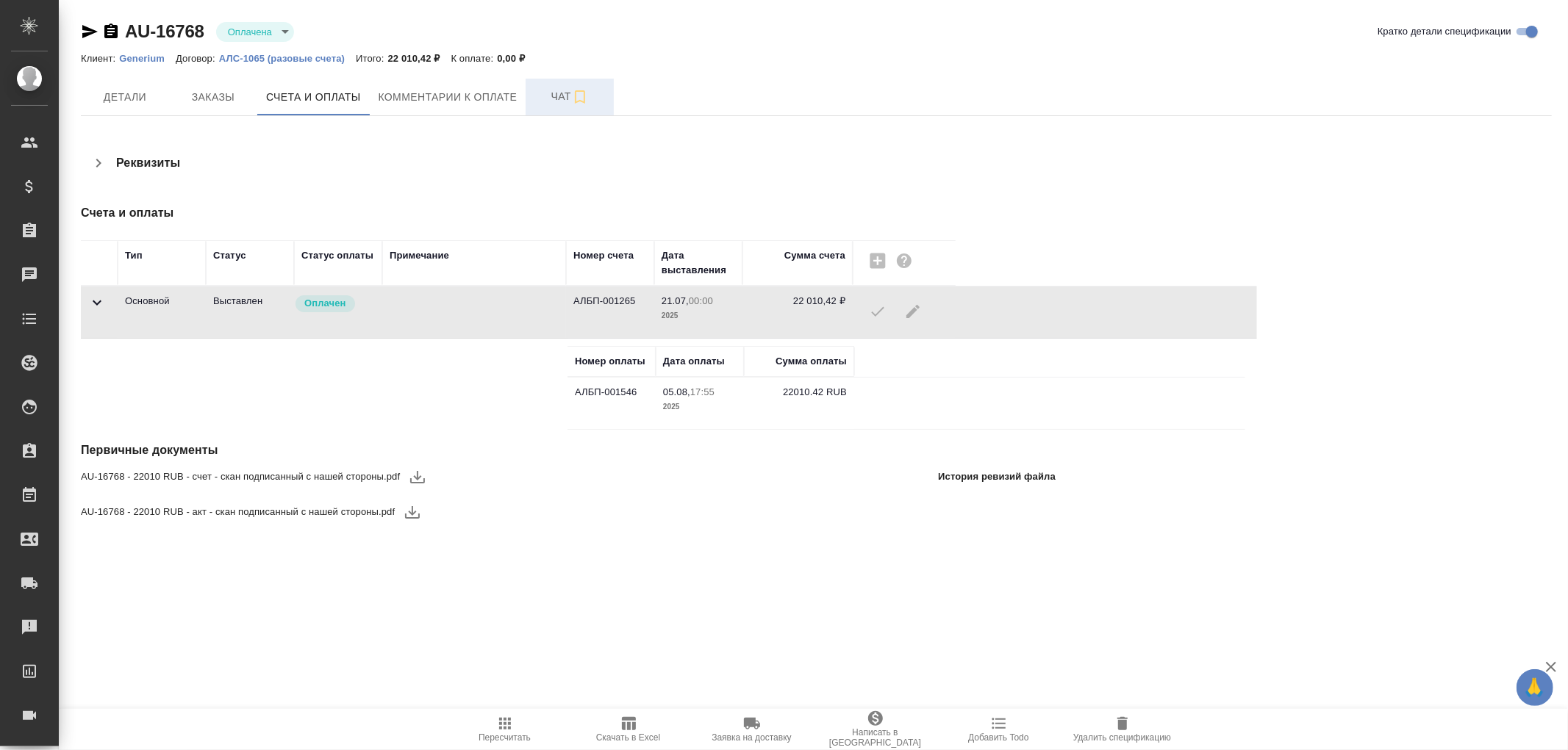
click at [553, 89] on span "Чат" at bounding box center [569, 96] width 70 height 18
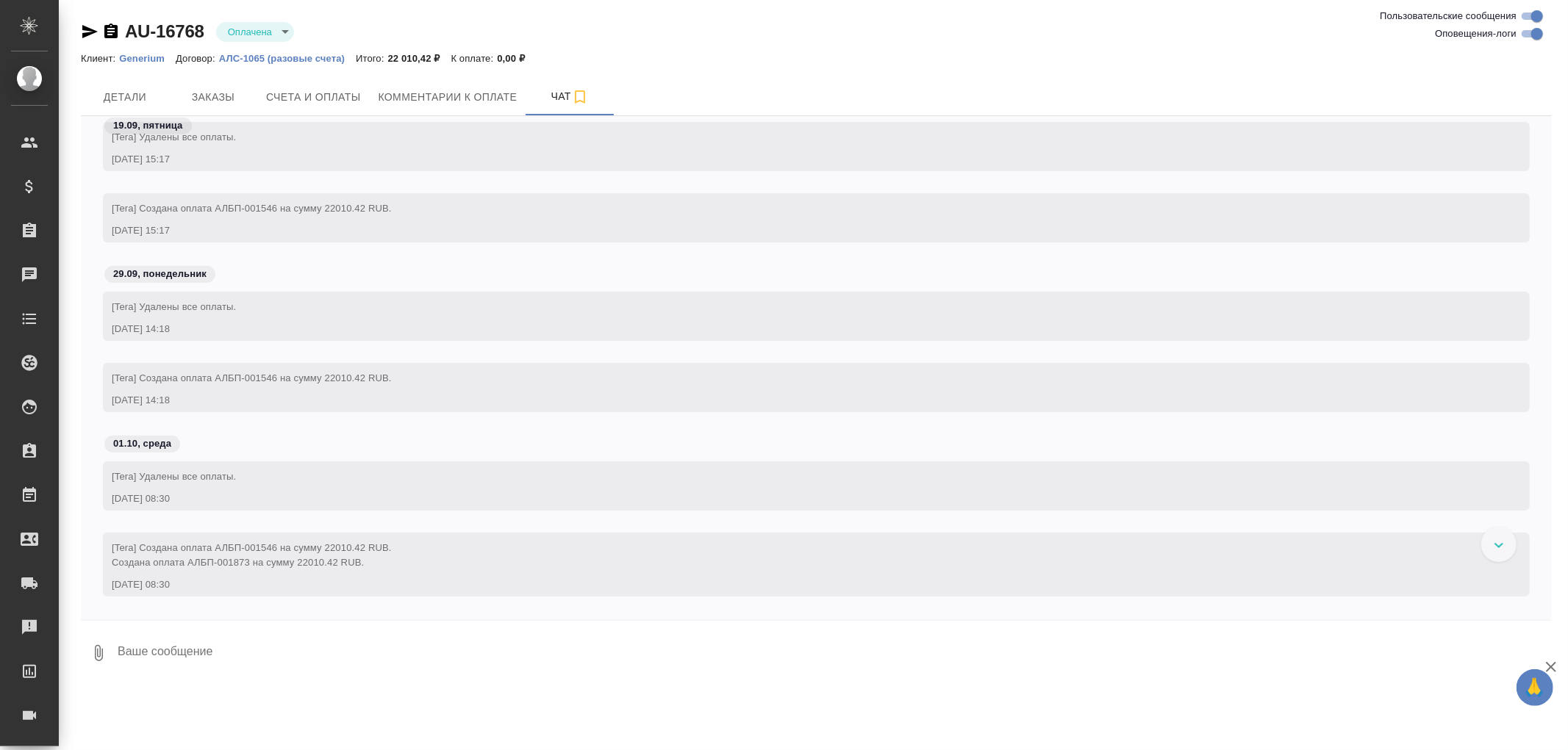
scroll to position [656, 0]
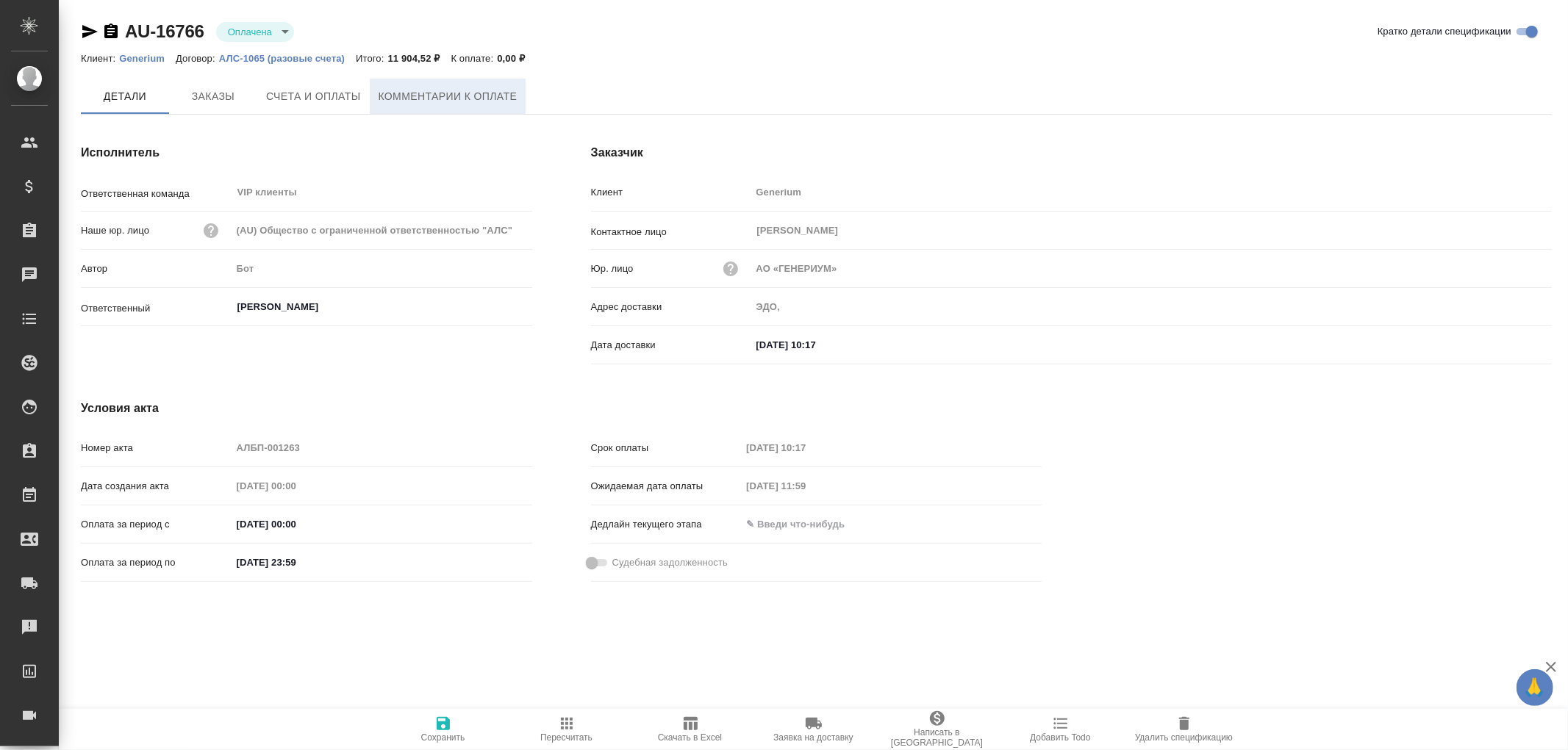
click at [438, 96] on span "Комментарии к оплате" at bounding box center [448, 96] width 139 height 18
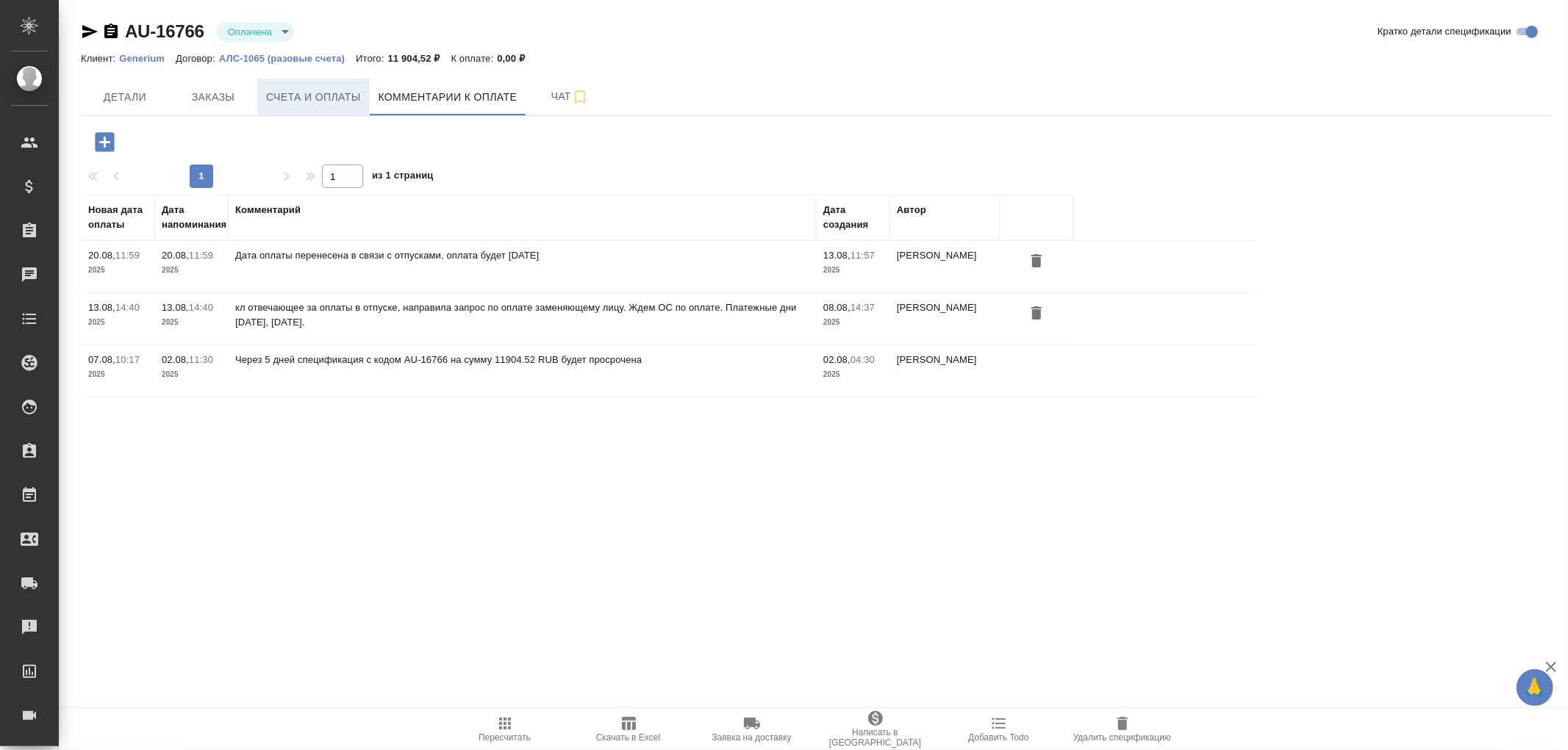
click at [304, 94] on span "Счета и оплаты" at bounding box center [314, 97] width 95 height 18
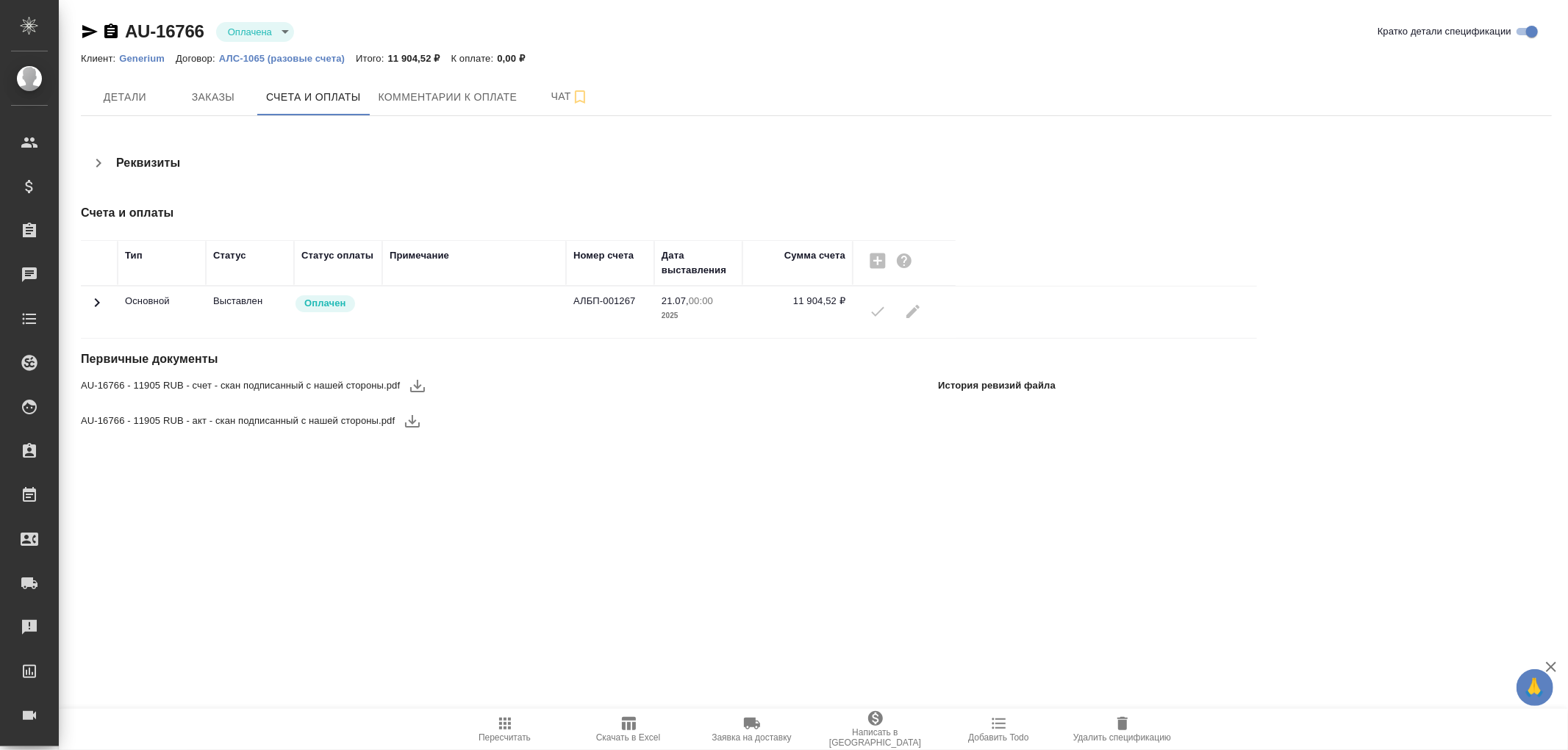
click at [98, 300] on icon at bounding box center [97, 302] width 18 height 18
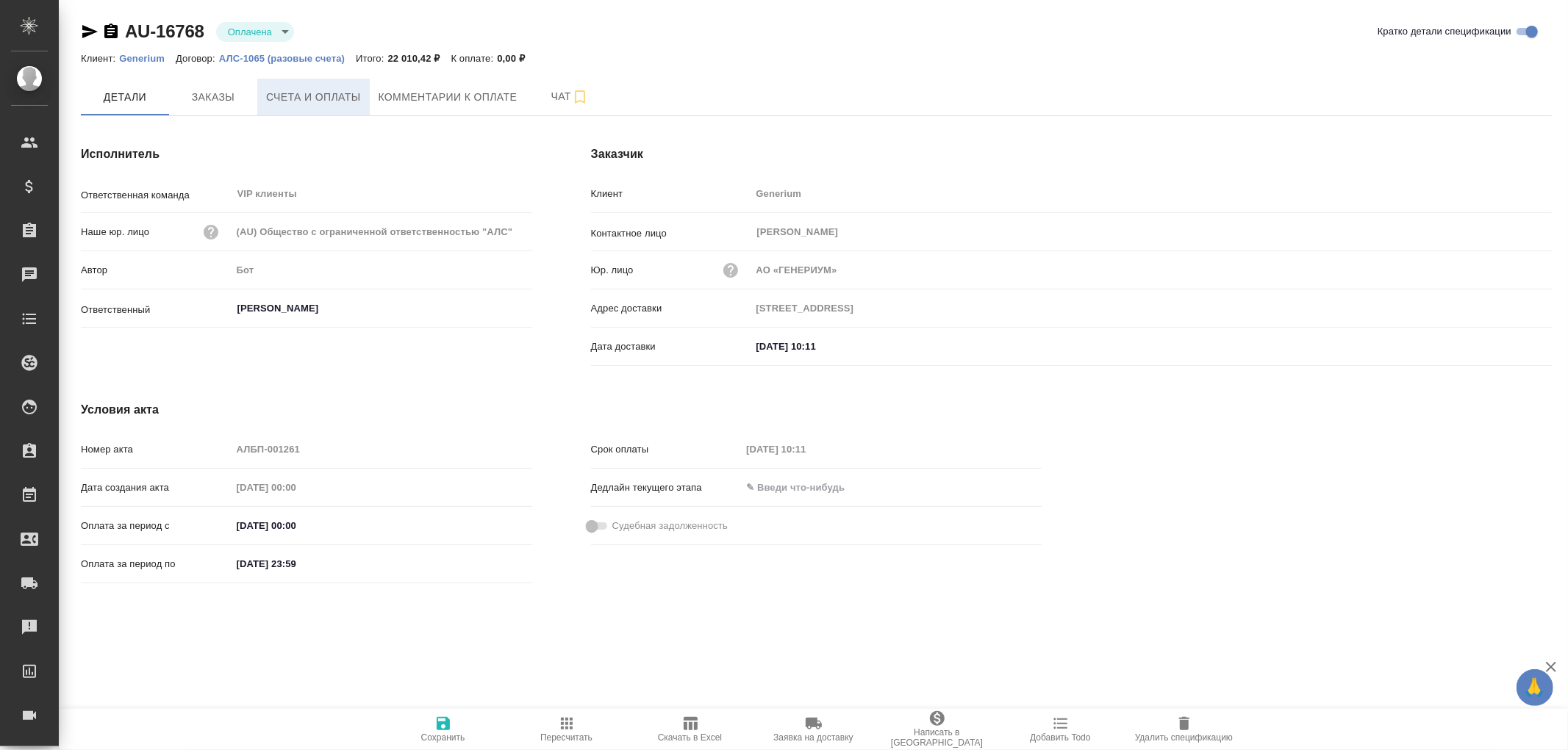
click at [331, 97] on span "Счета и оплаты" at bounding box center [314, 97] width 95 height 18
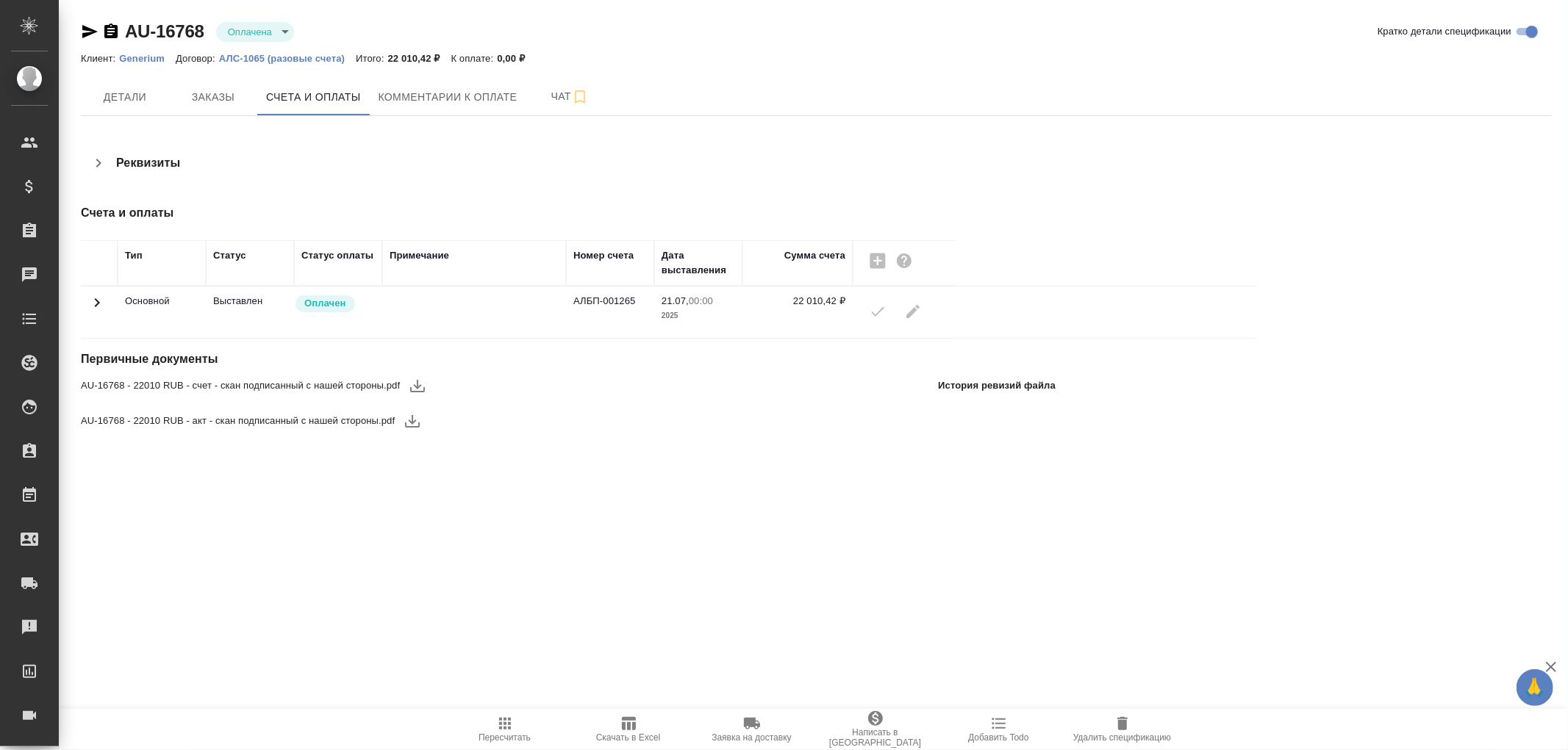
click at [97, 302] on icon at bounding box center [97, 302] width 18 height 18
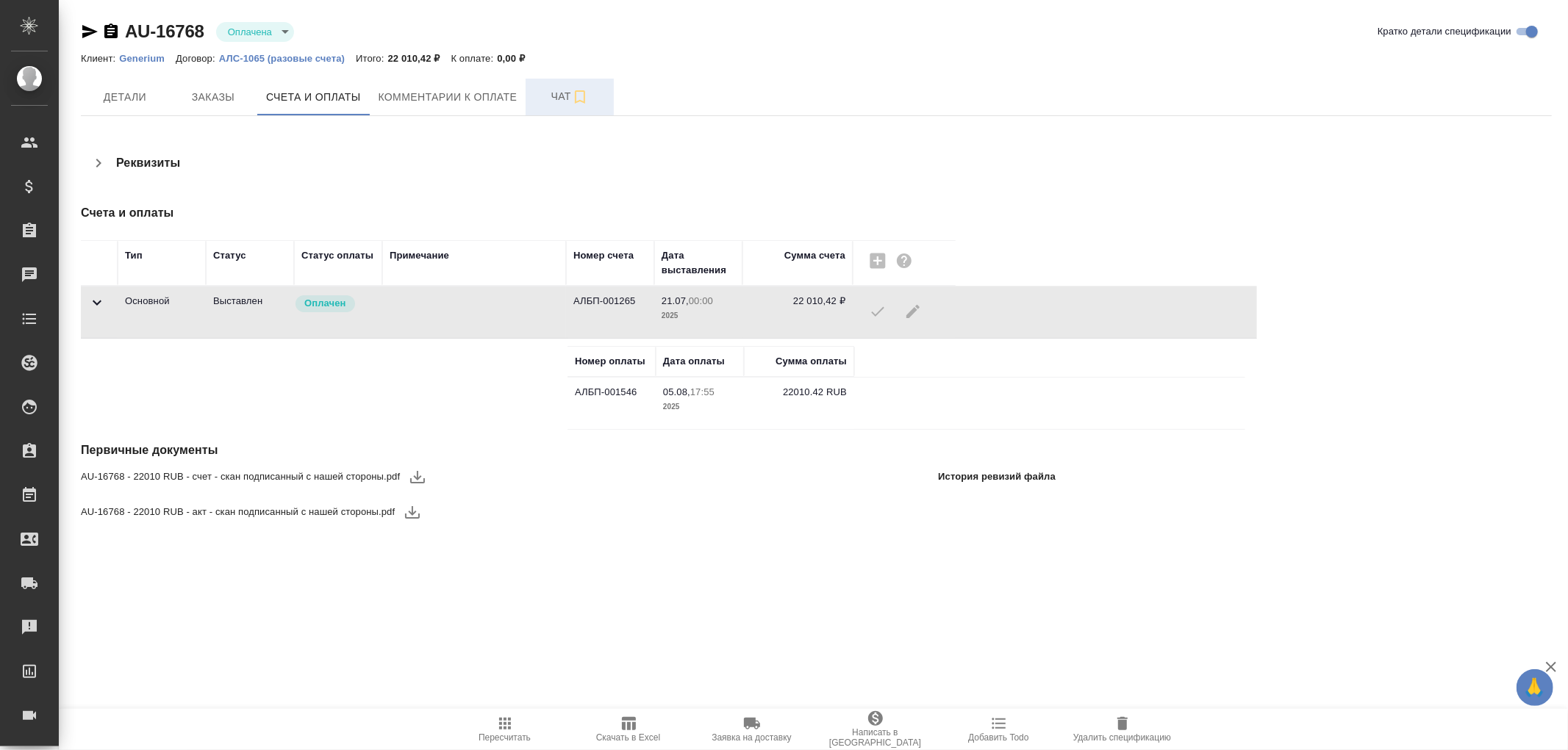
click at [556, 101] on span "Чат" at bounding box center [569, 96] width 70 height 18
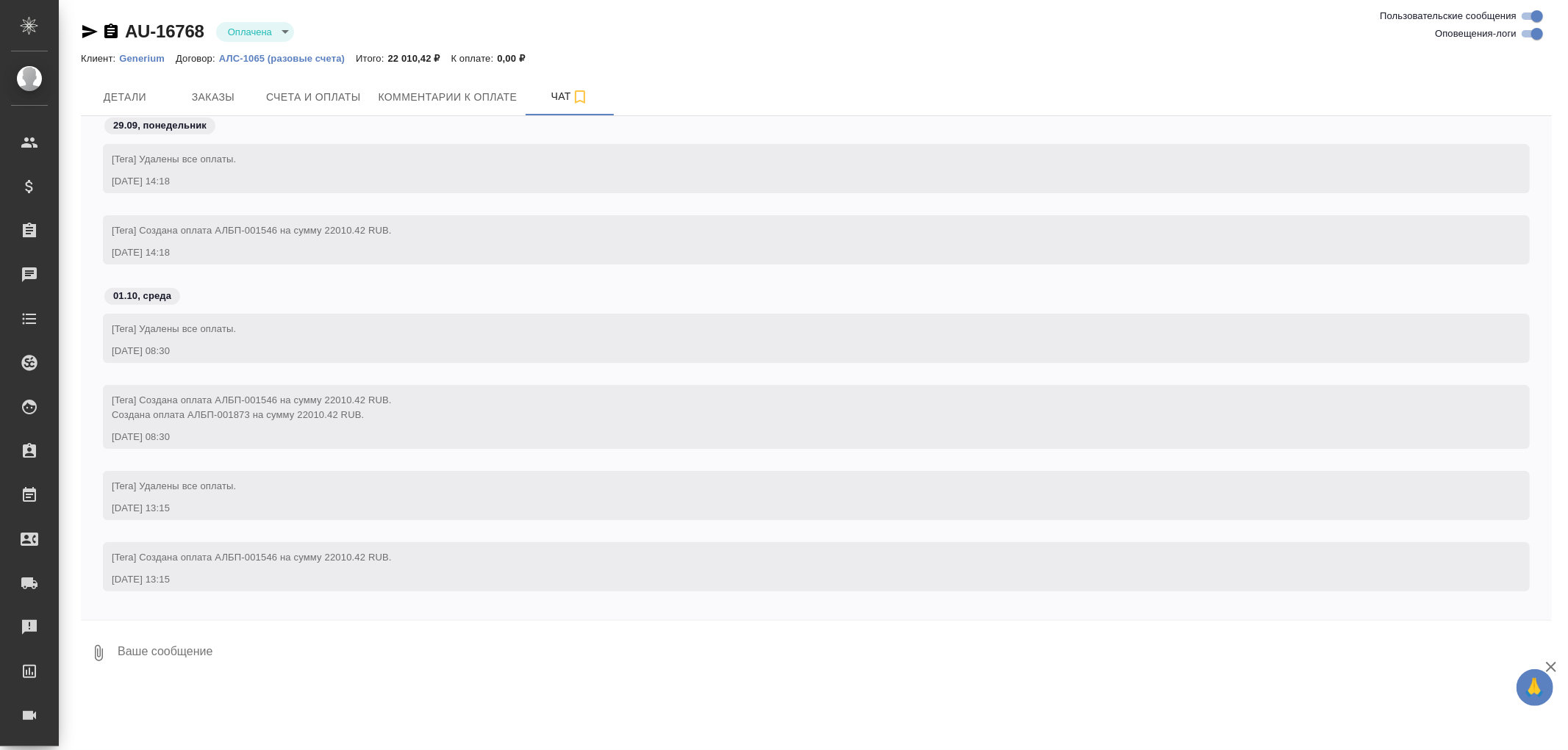
scroll to position [738, 0]
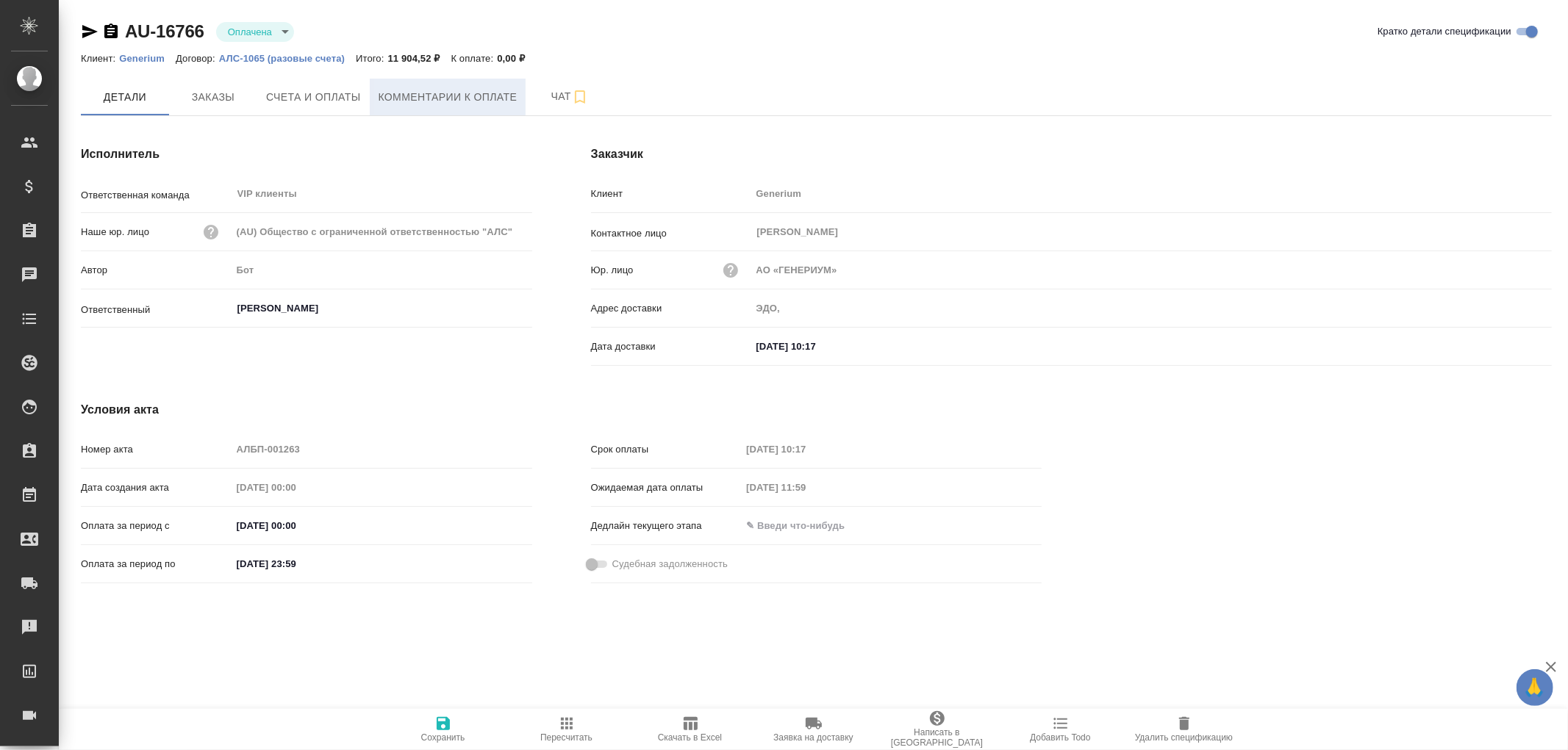
click at [435, 97] on span "Комментарии к оплате" at bounding box center [448, 97] width 139 height 18
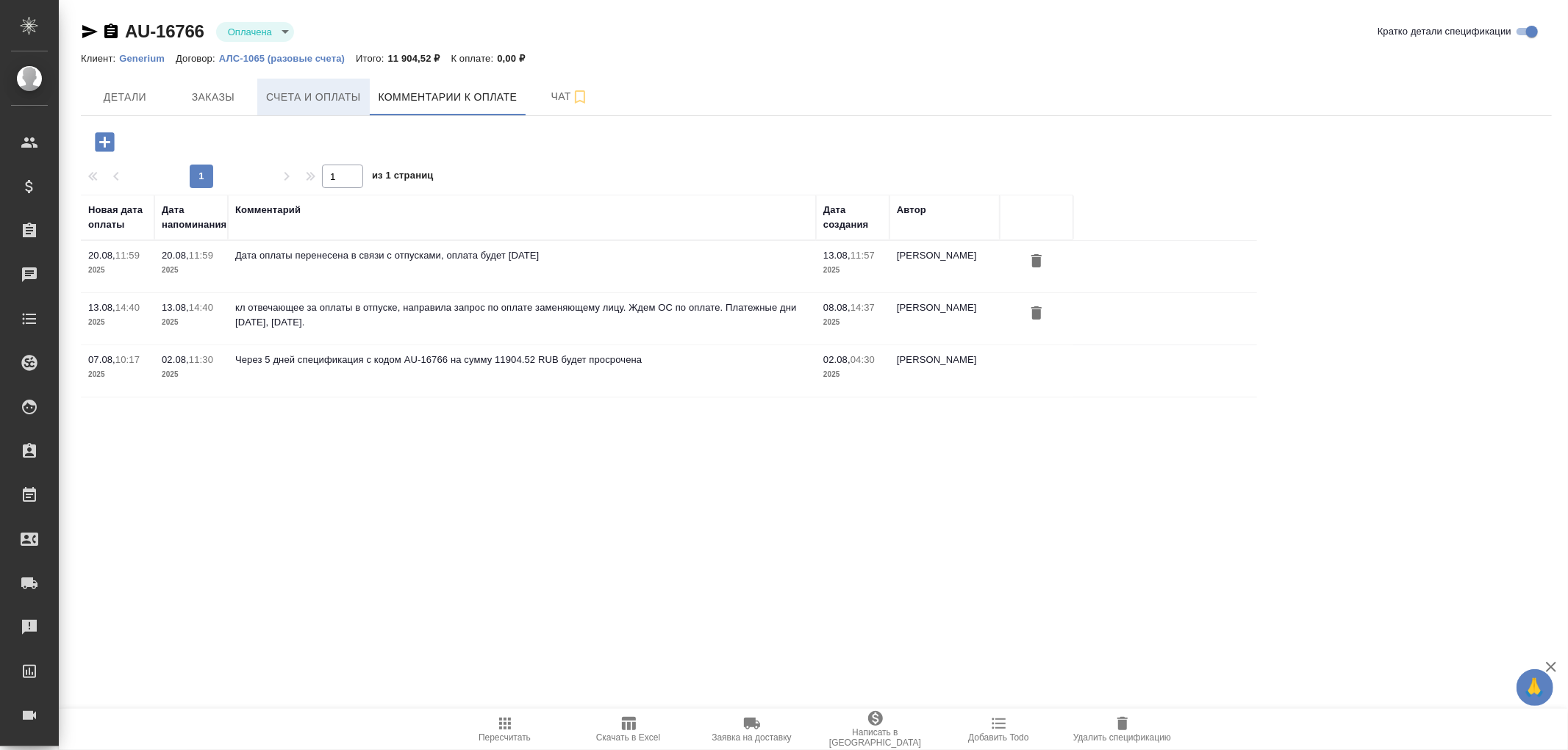
click at [317, 97] on span "Счета и оплаты" at bounding box center [314, 97] width 95 height 18
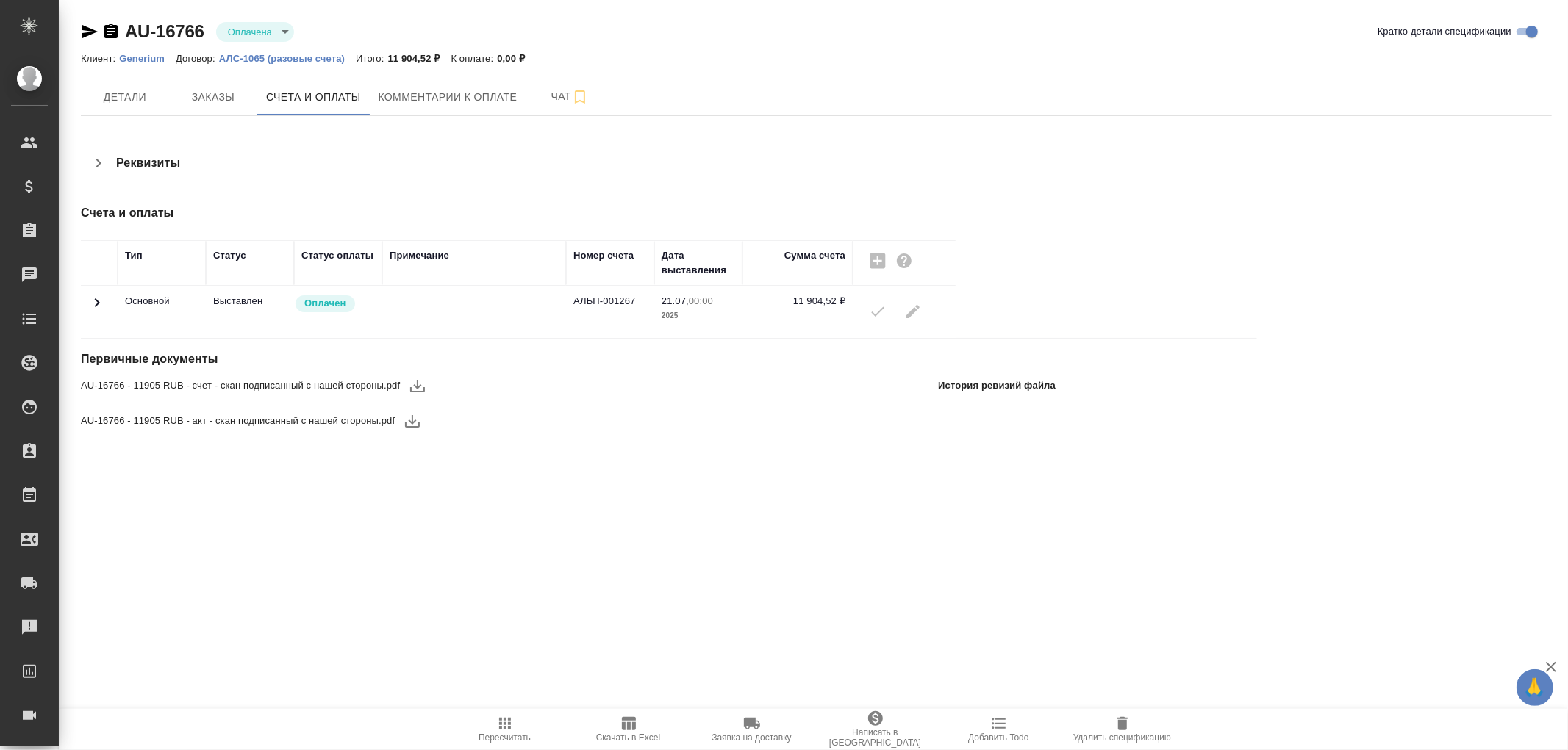
click at [98, 300] on icon at bounding box center [97, 302] width 18 height 18
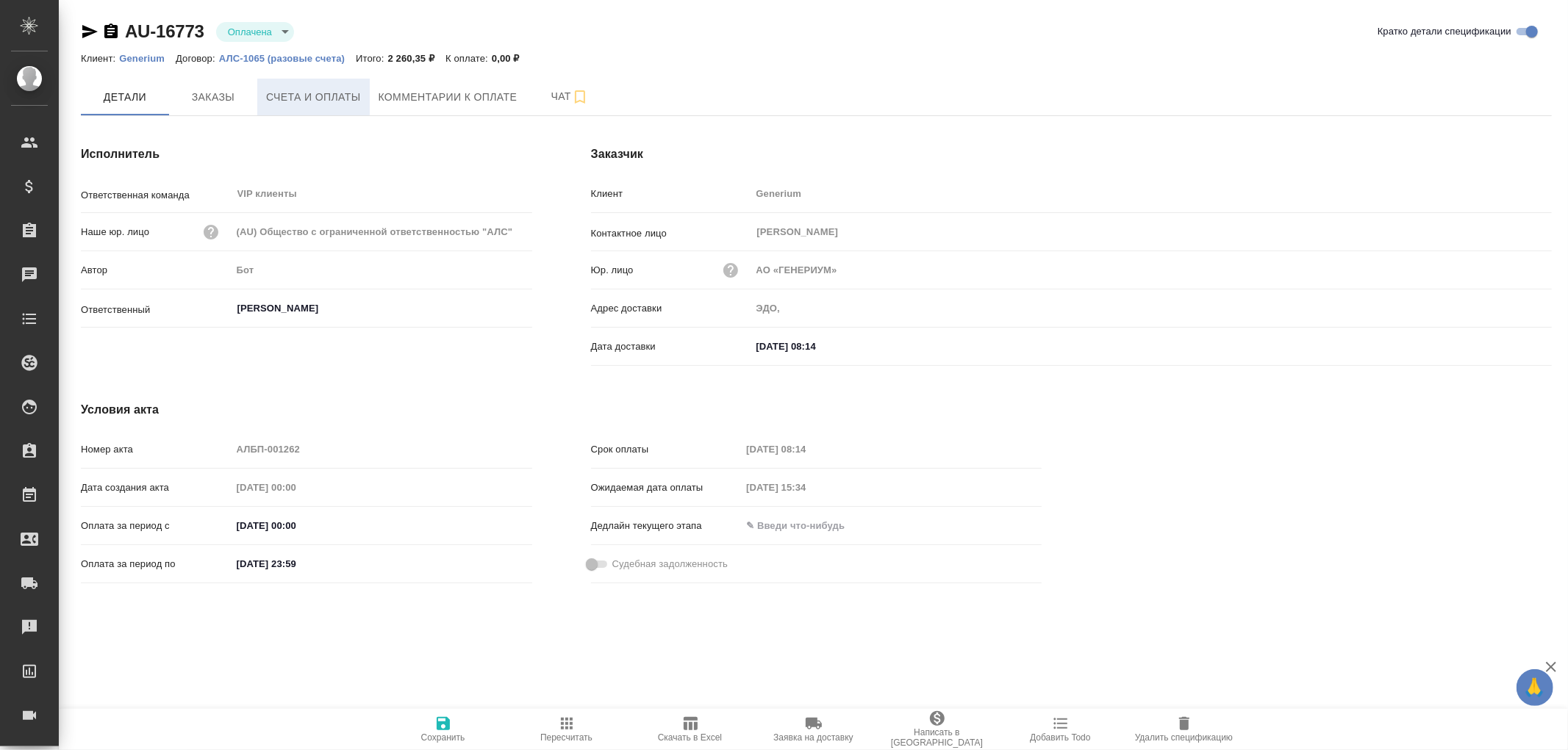
click at [315, 98] on span "Счета и оплаты" at bounding box center [314, 97] width 95 height 18
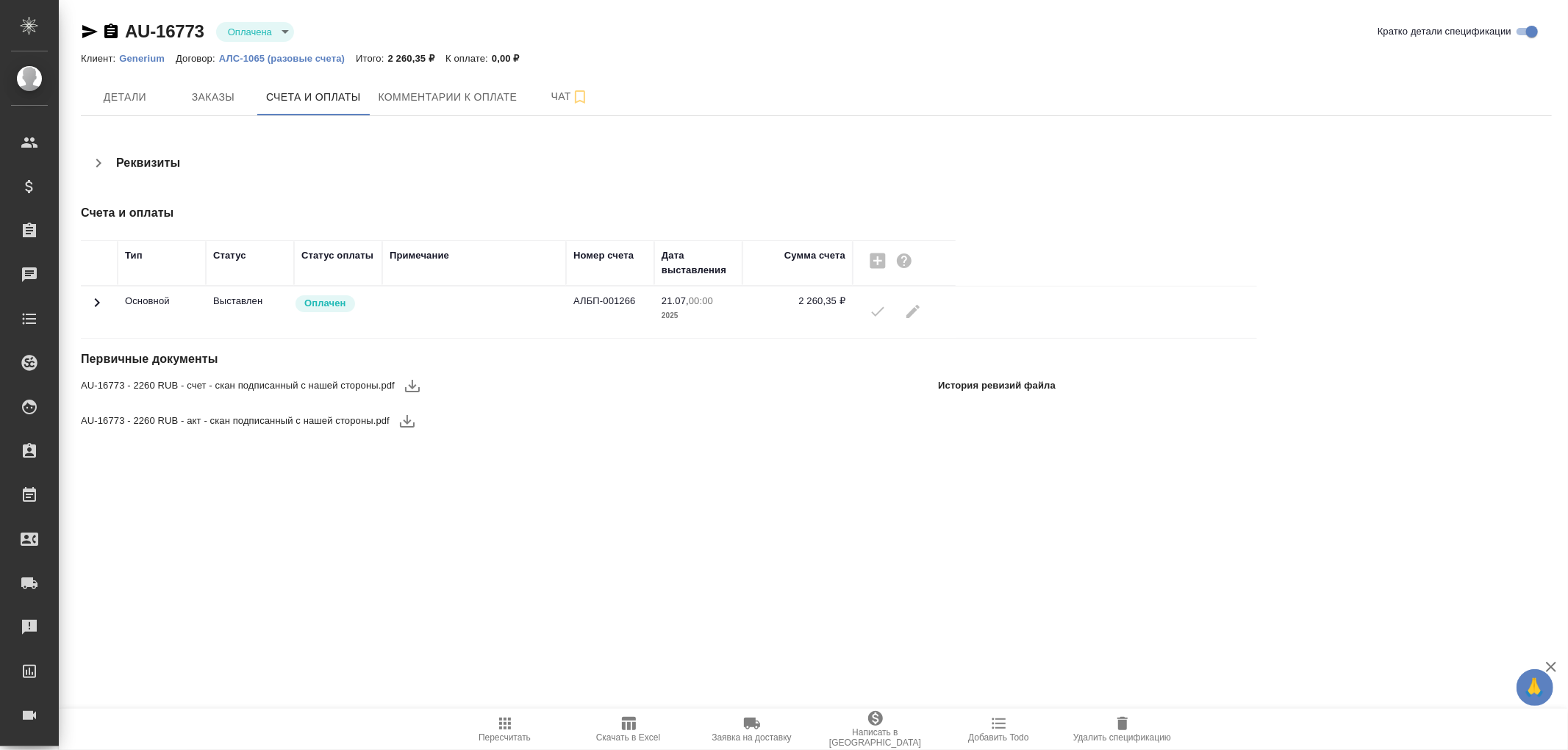
click at [94, 299] on icon at bounding box center [97, 302] width 18 height 18
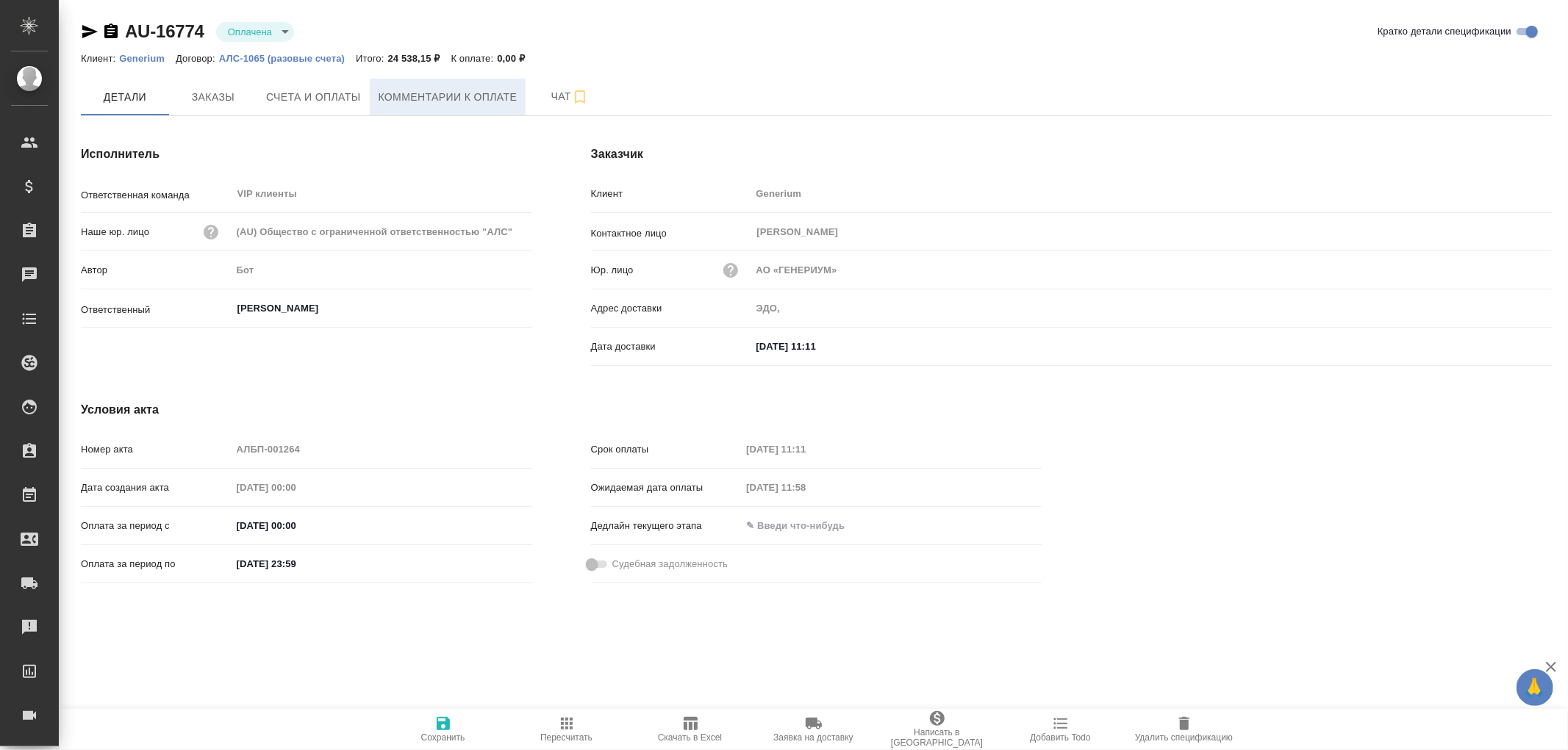
click at [435, 97] on span "Комментарии к оплате" at bounding box center [448, 97] width 139 height 18
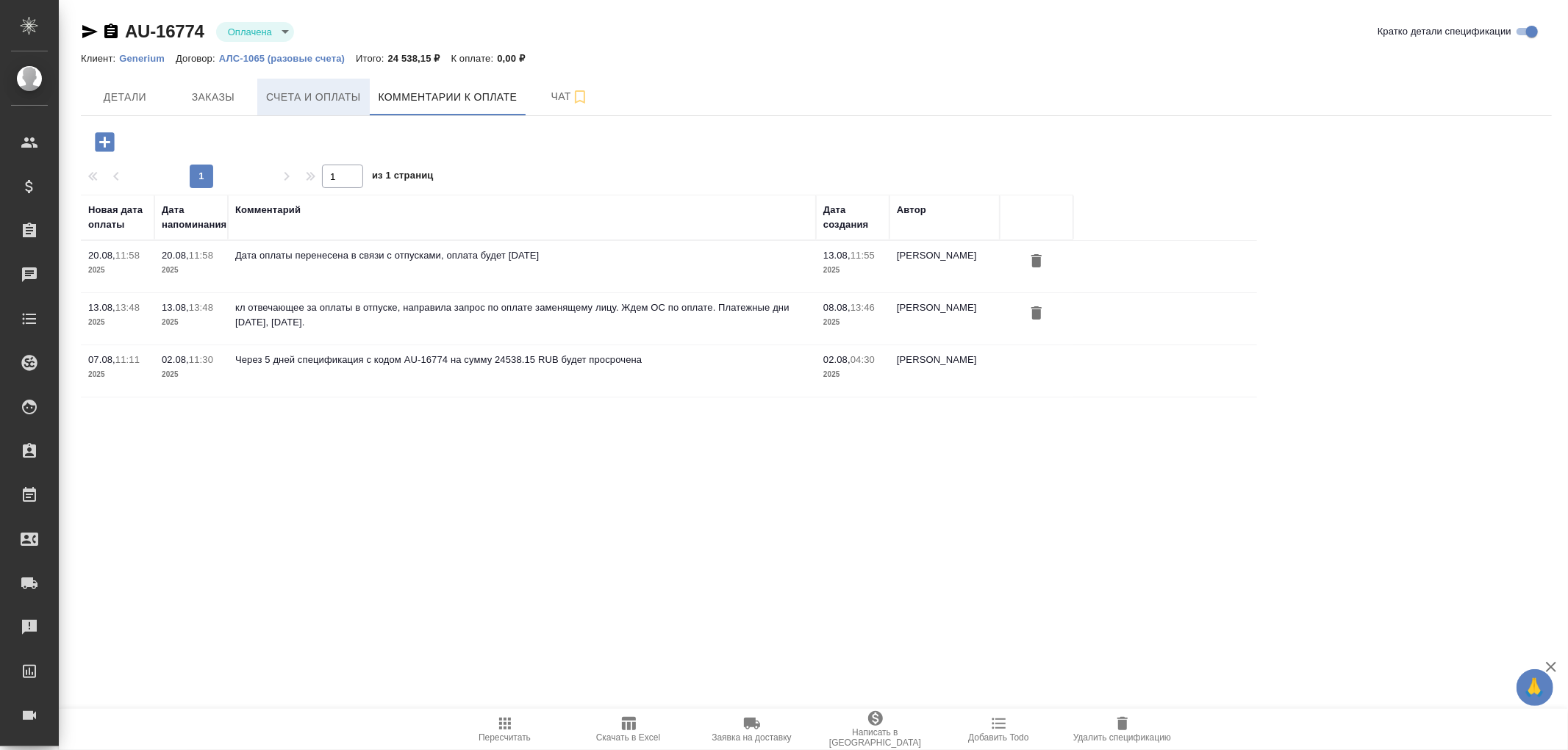
click at [310, 103] on span "Счета и оплаты" at bounding box center [314, 97] width 95 height 18
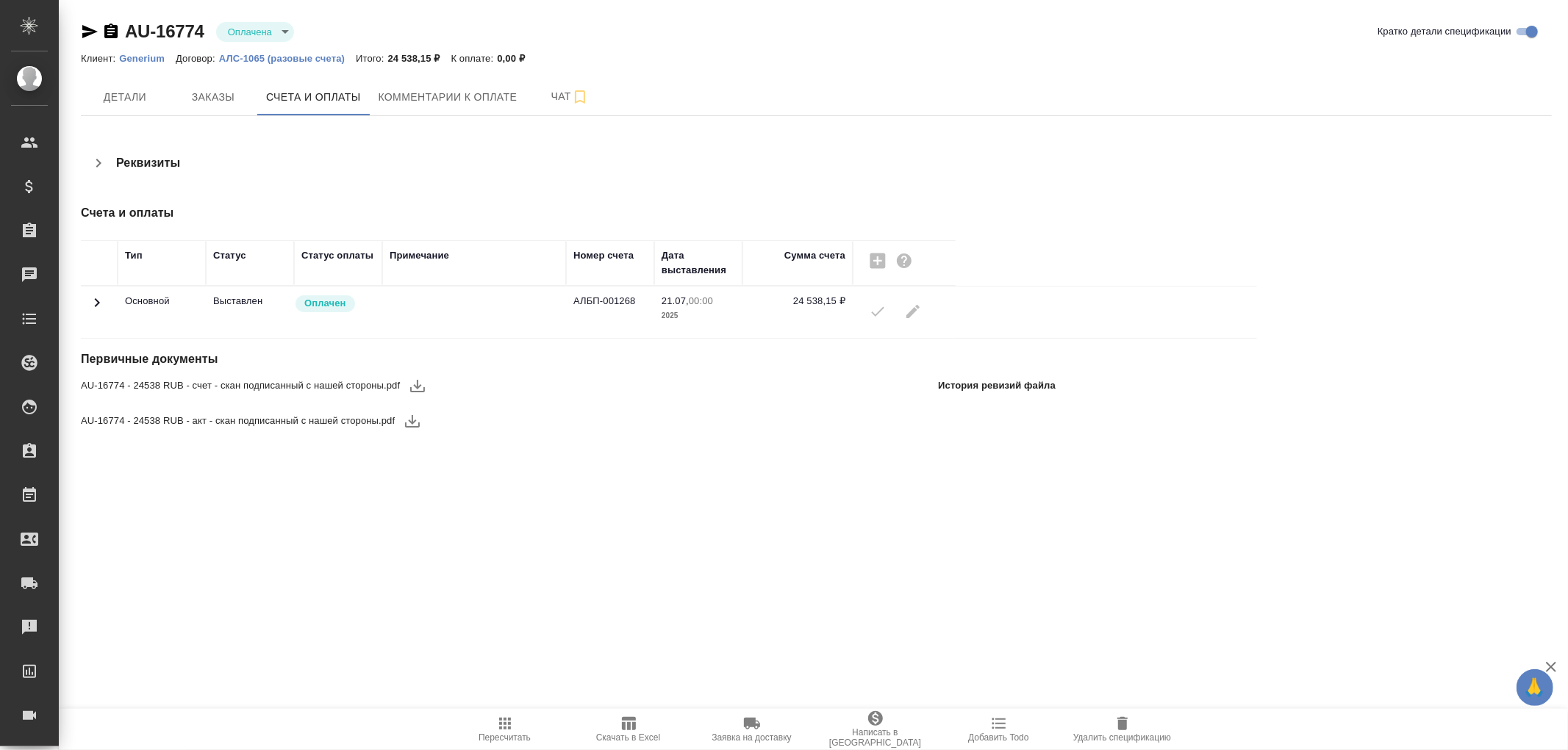
click at [100, 303] on icon at bounding box center [97, 302] width 18 height 18
